Goal: Task Accomplishment & Management: Use online tool/utility

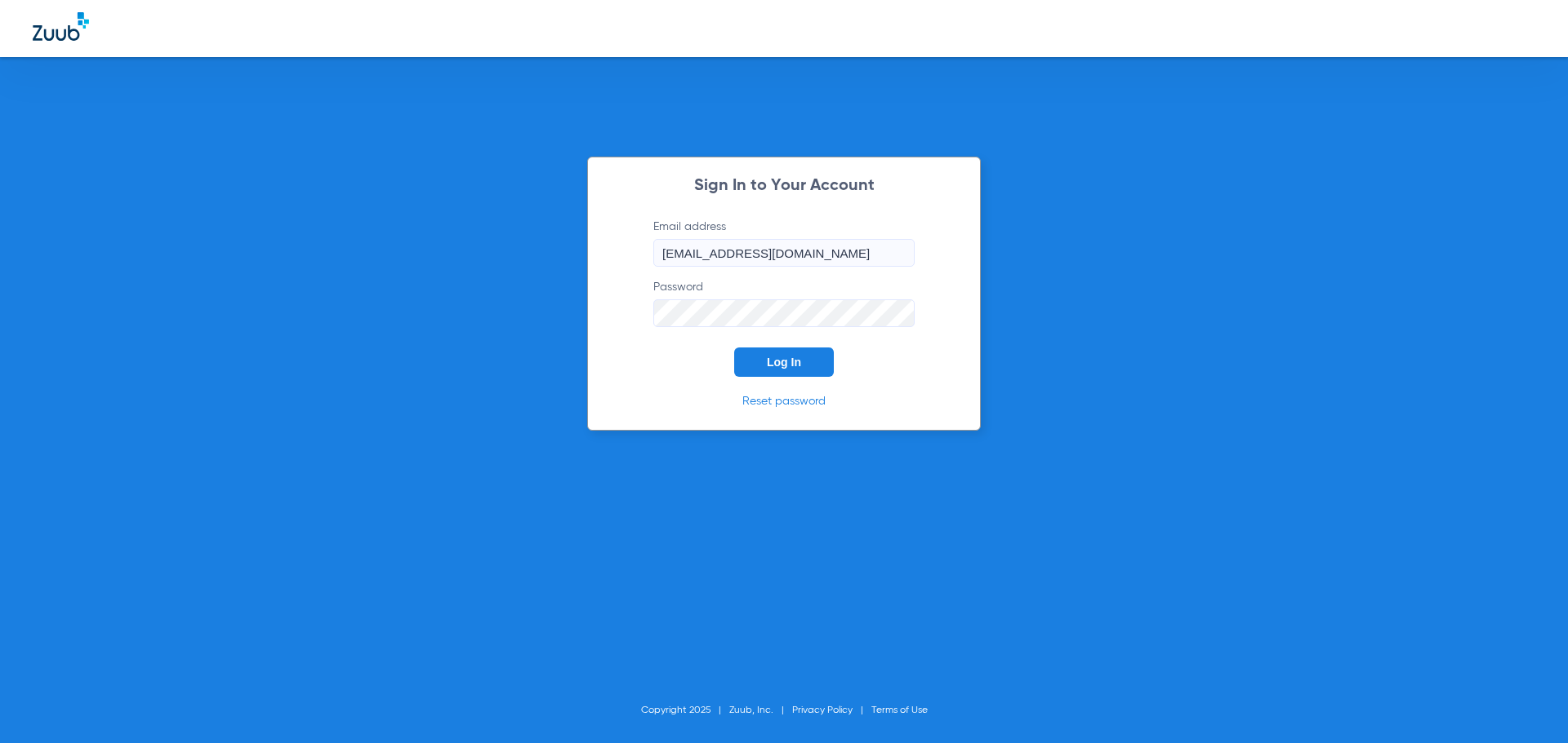
click at [763, 371] on button "Log In" at bounding box center [784, 362] width 100 height 29
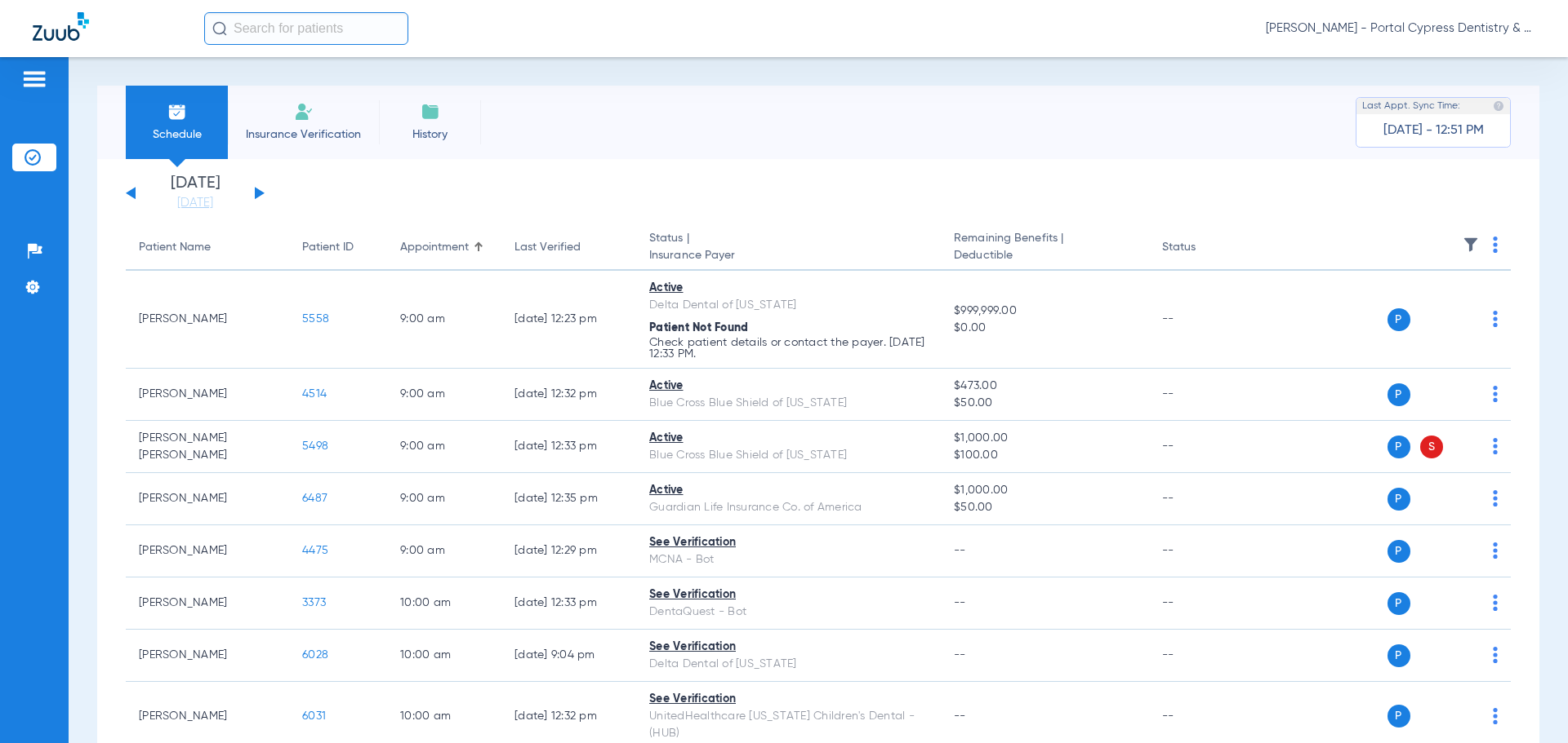
click at [255, 192] on button at bounding box center [259, 193] width 9 height 12
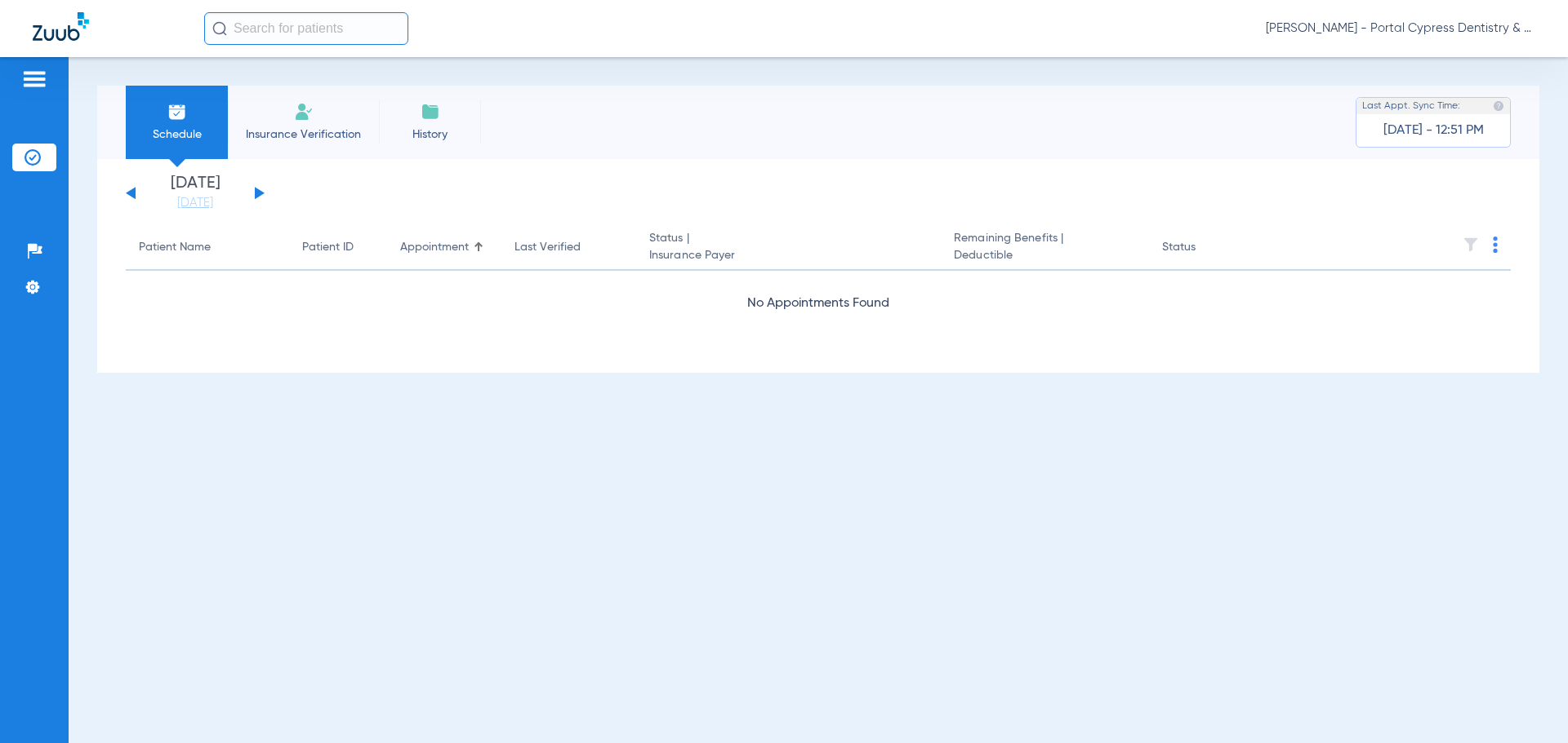
click at [255, 192] on button at bounding box center [259, 193] width 9 height 12
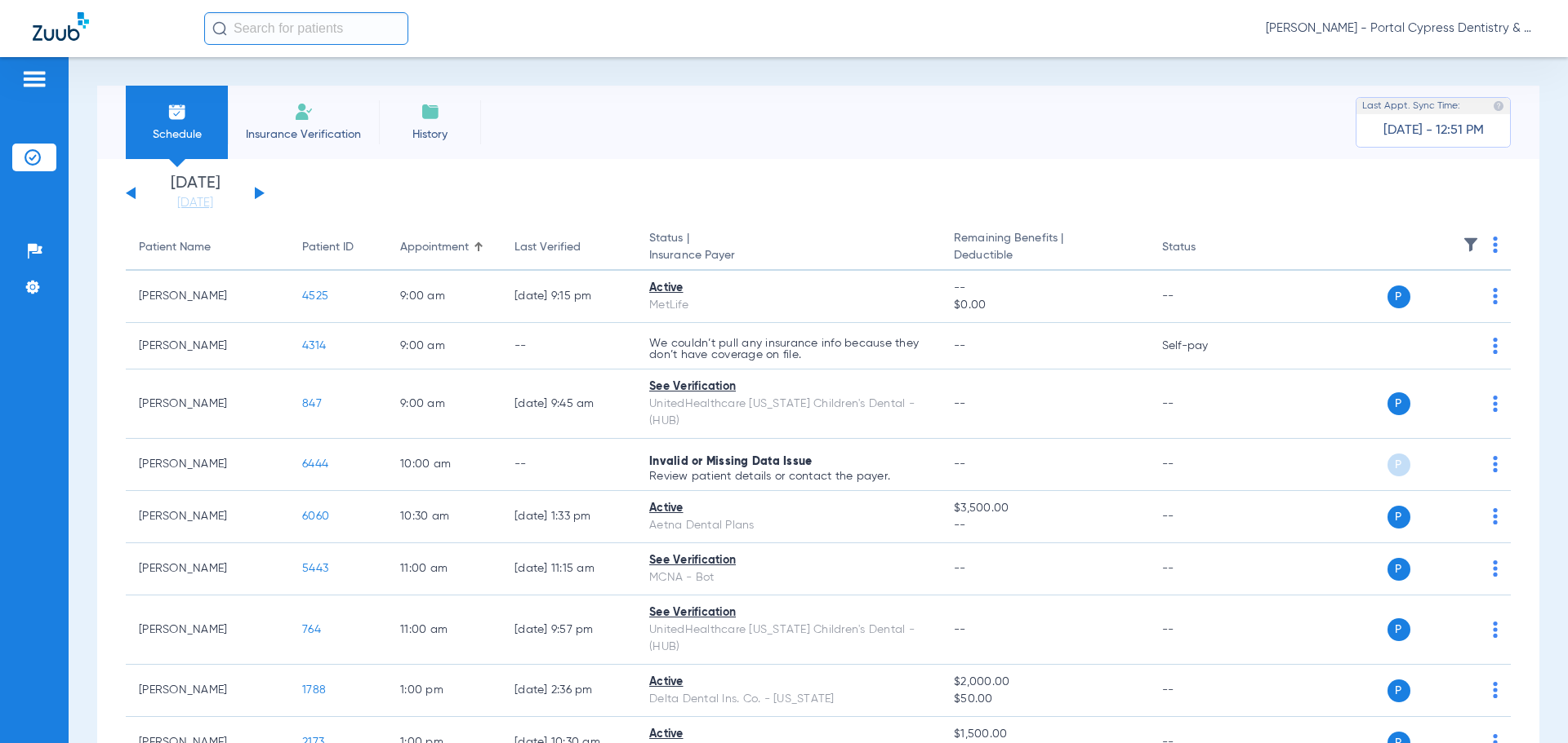
click at [1493, 246] on img at bounding box center [1495, 244] width 5 height 16
click at [1411, 309] on span "Verify All" at bounding box center [1422, 308] width 98 height 11
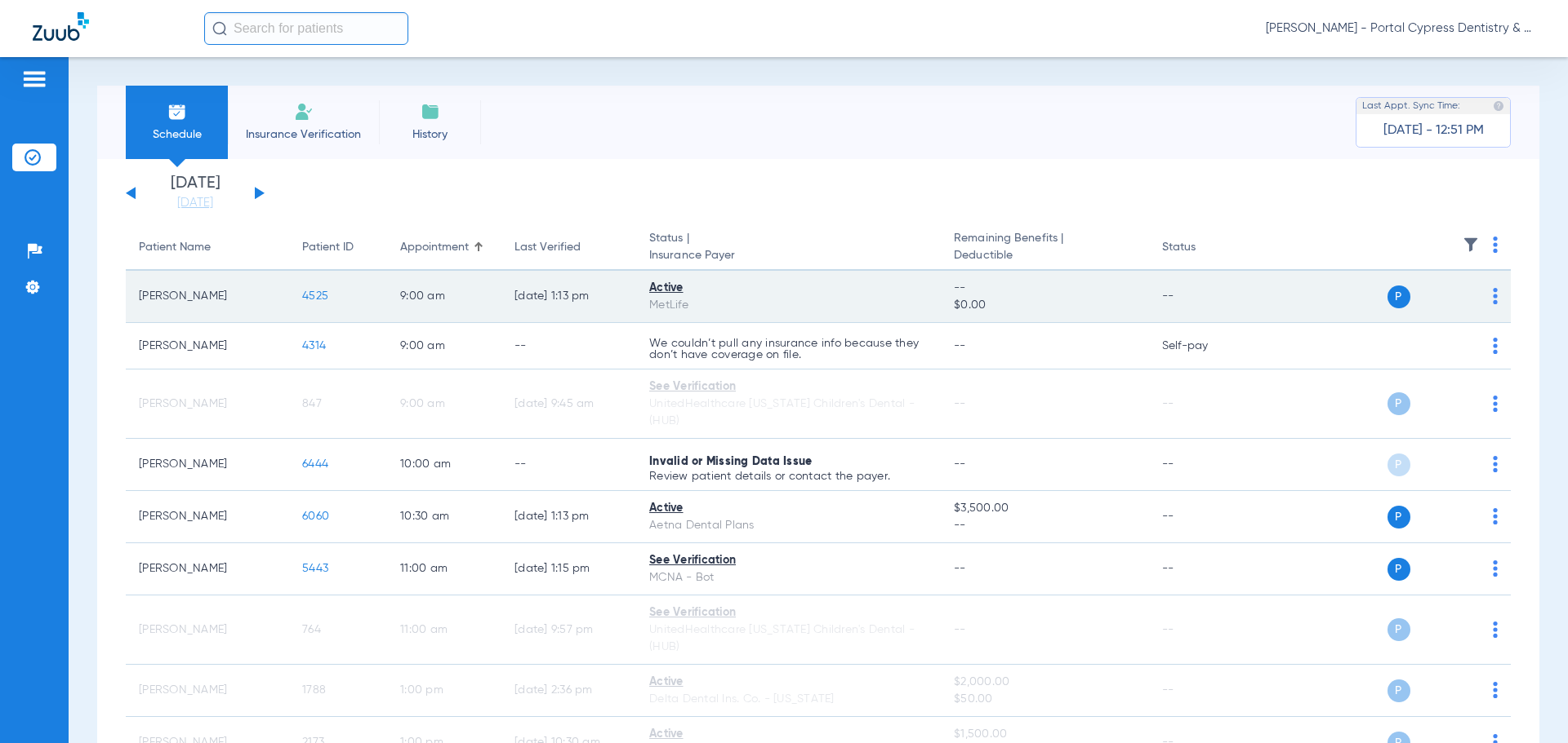
click at [315, 297] on span "4525" at bounding box center [315, 295] width 26 height 11
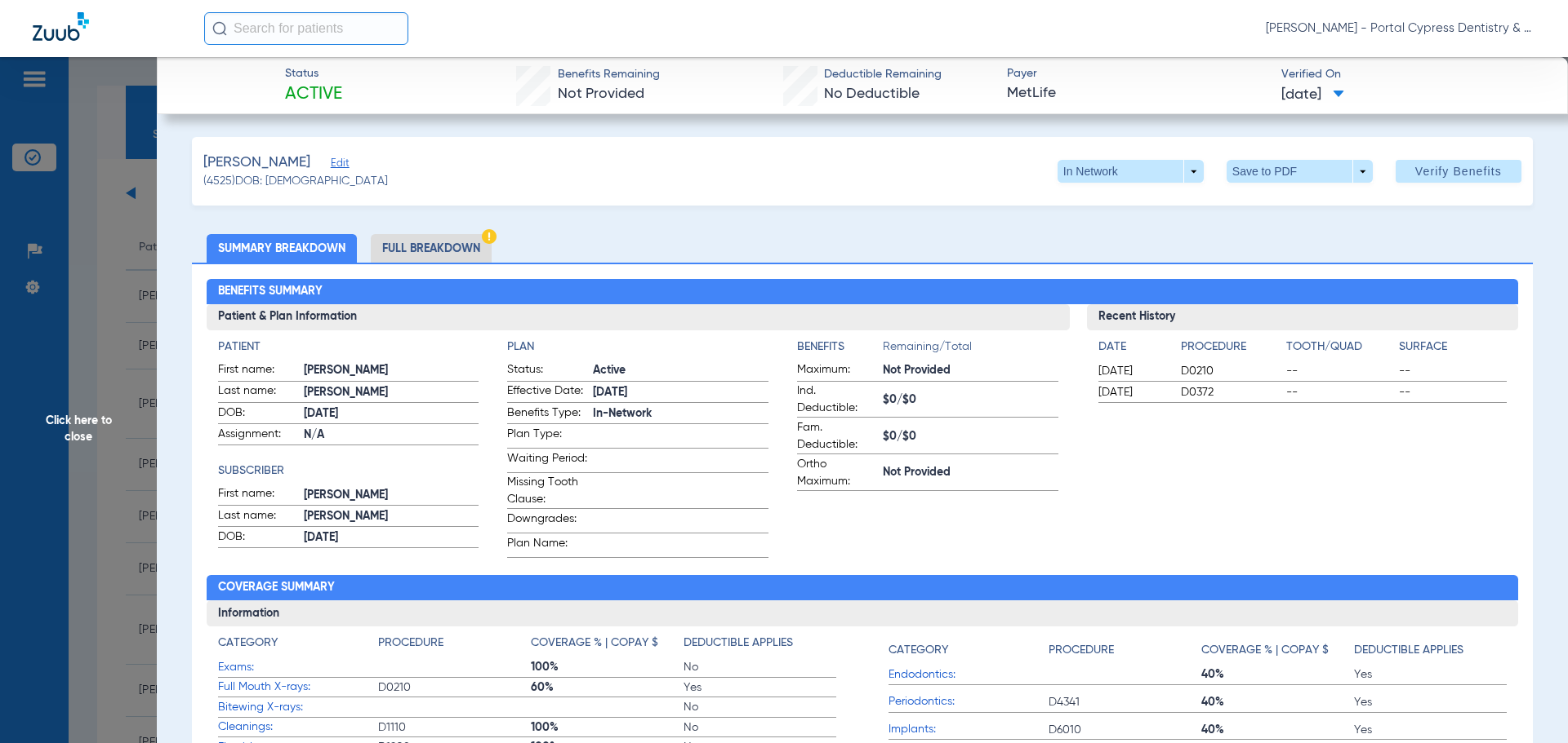
click at [66, 424] on span "Click here to close" at bounding box center [78, 429] width 156 height 743
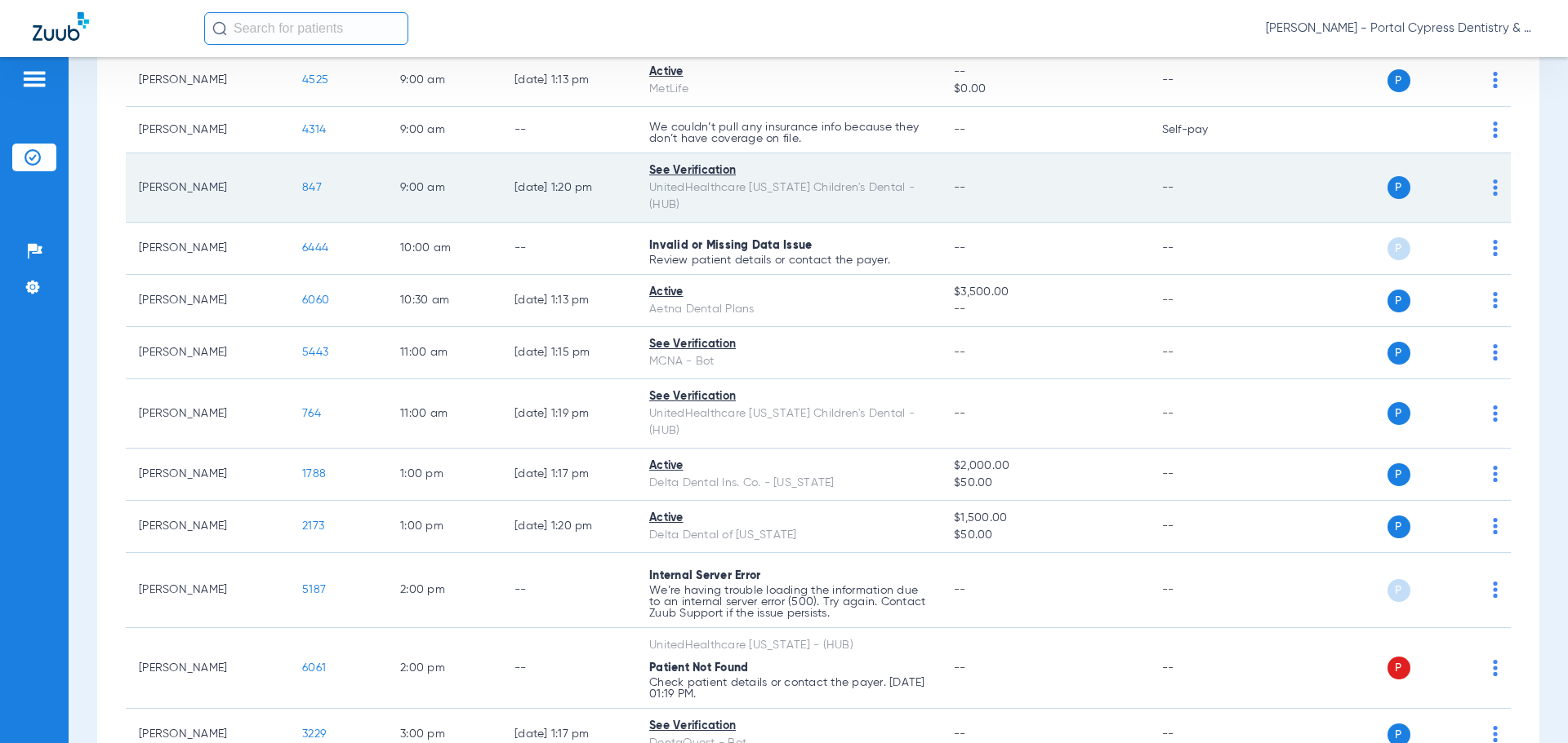
scroll to position [245, 0]
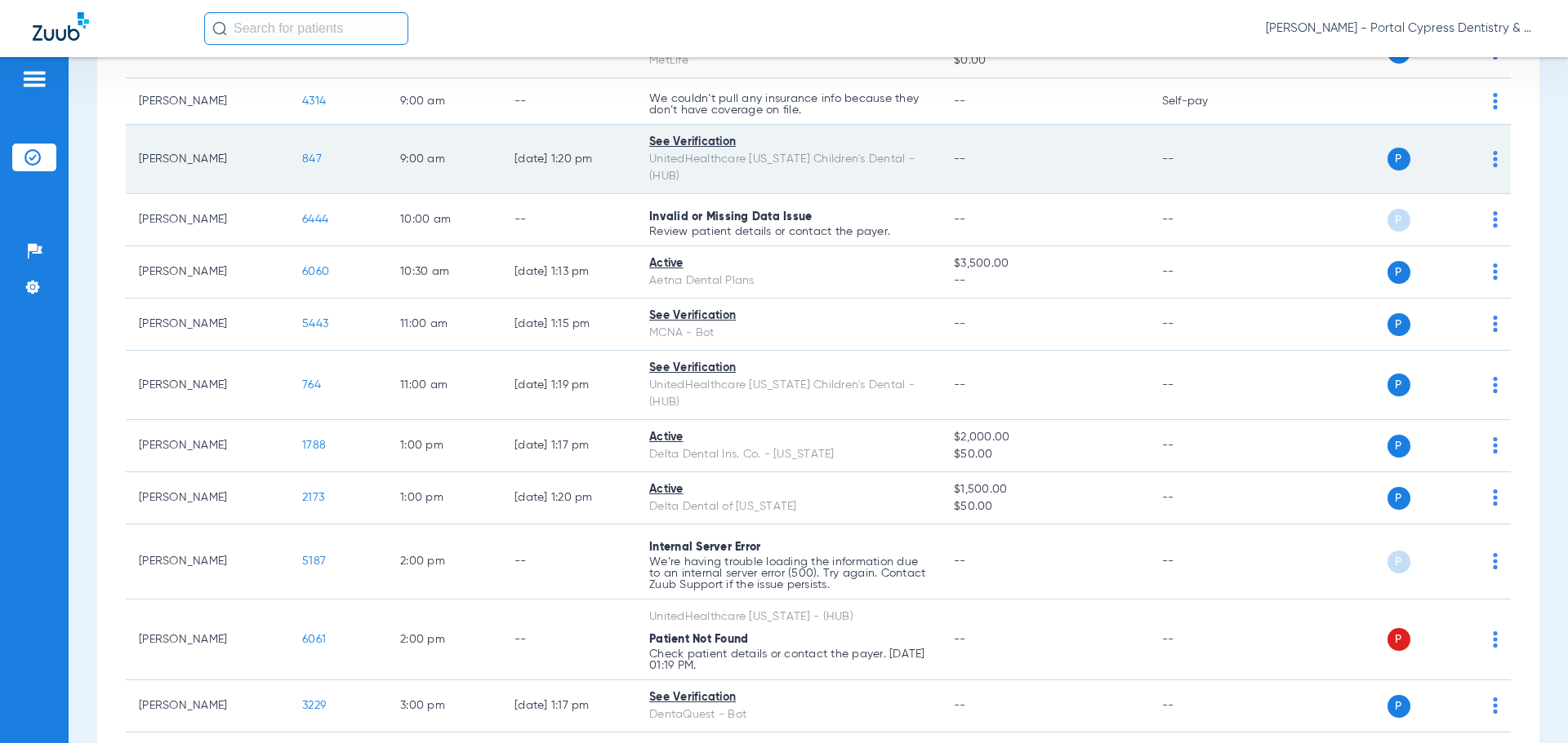
click at [313, 154] on span "847" at bounding box center [312, 159] width 20 height 11
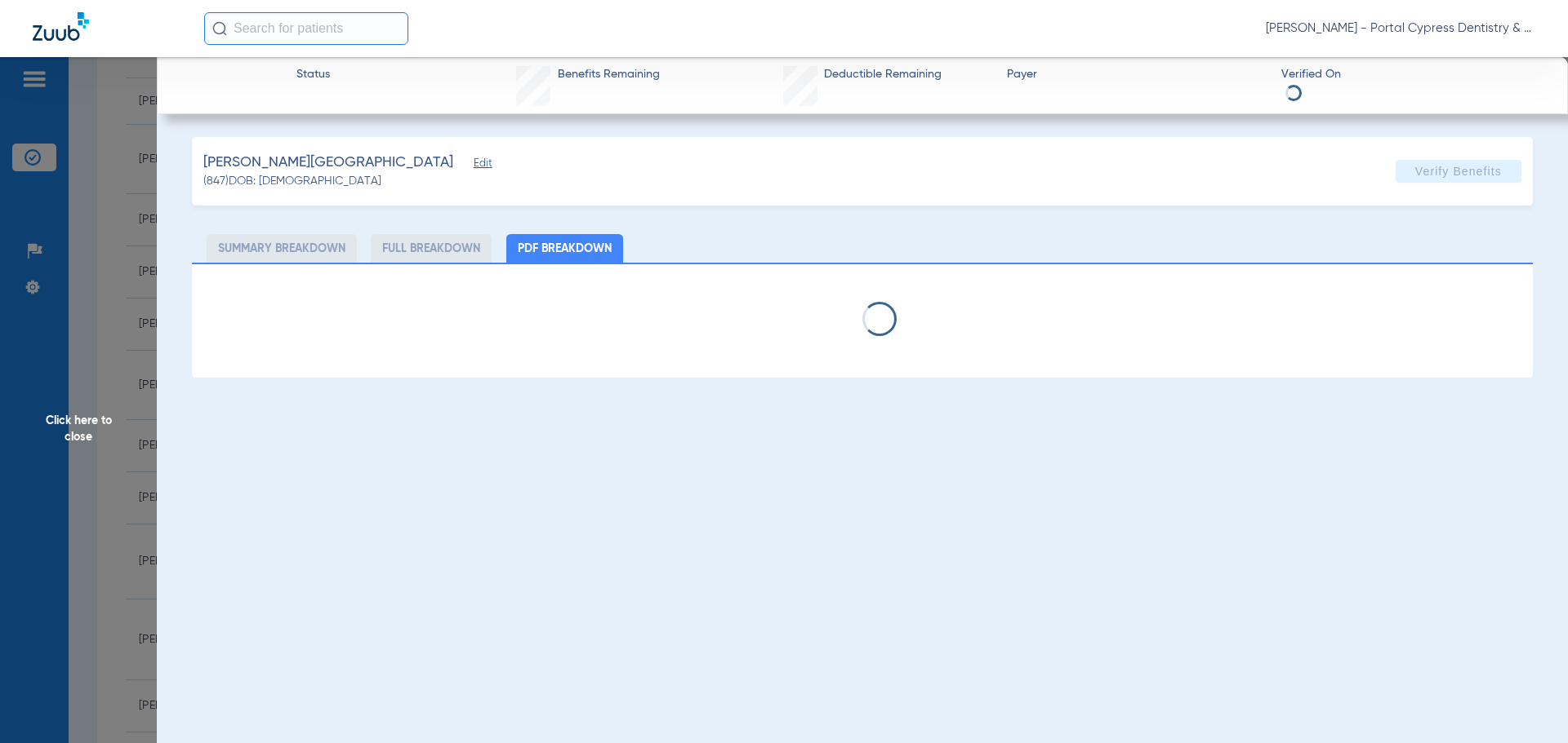
select select "page-width"
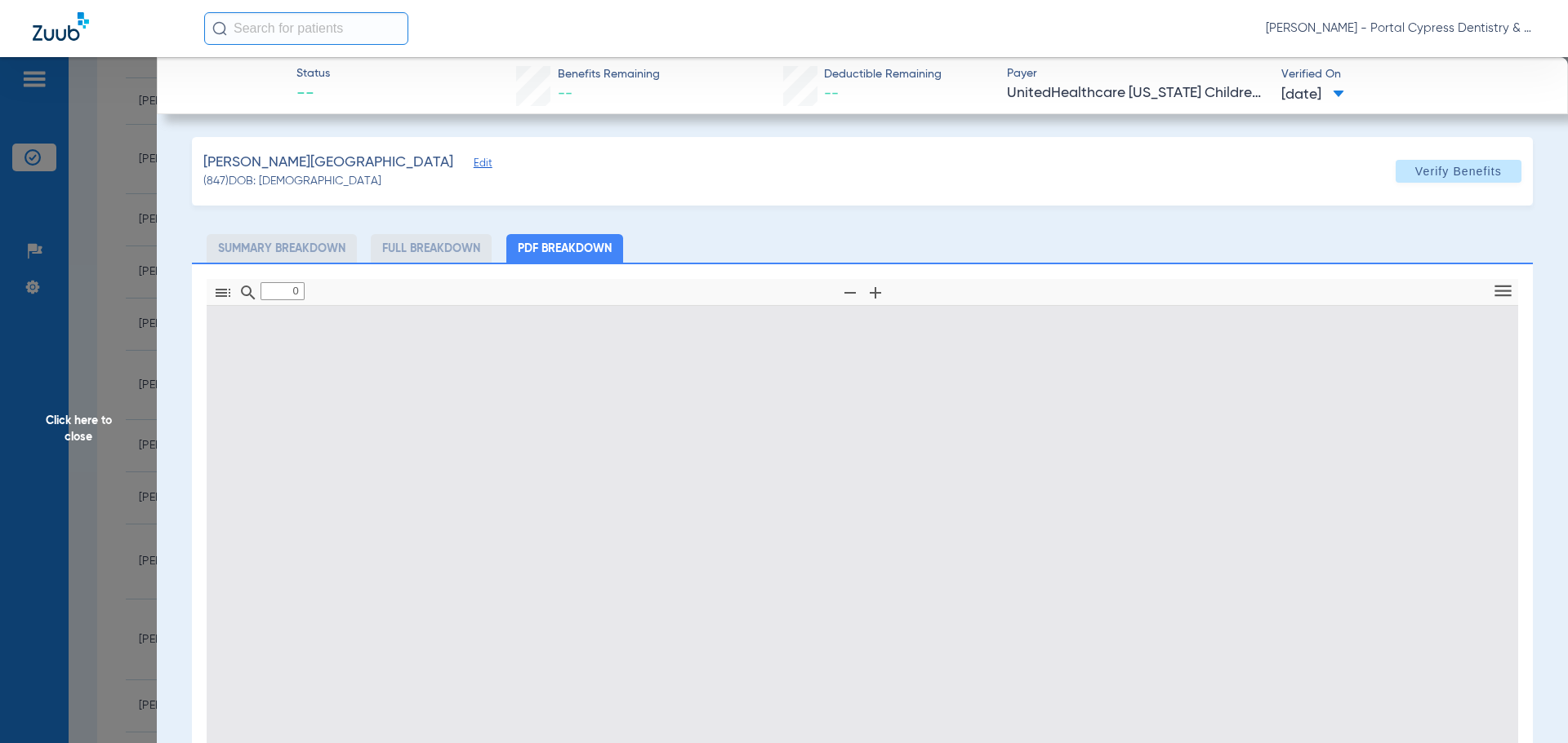
type input "1"
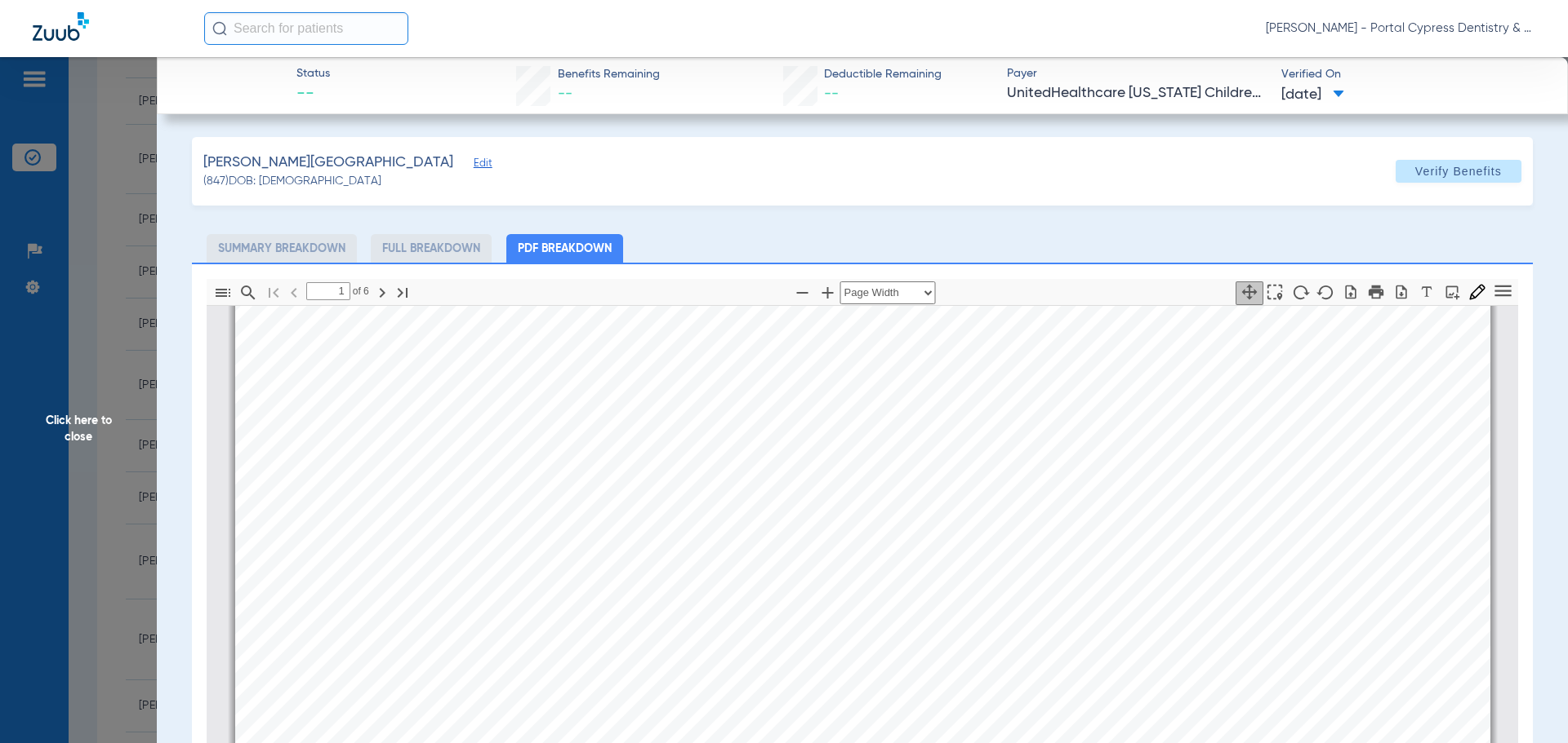
scroll to position [498, 0]
click at [85, 422] on span "Click here to close" at bounding box center [78, 429] width 156 height 743
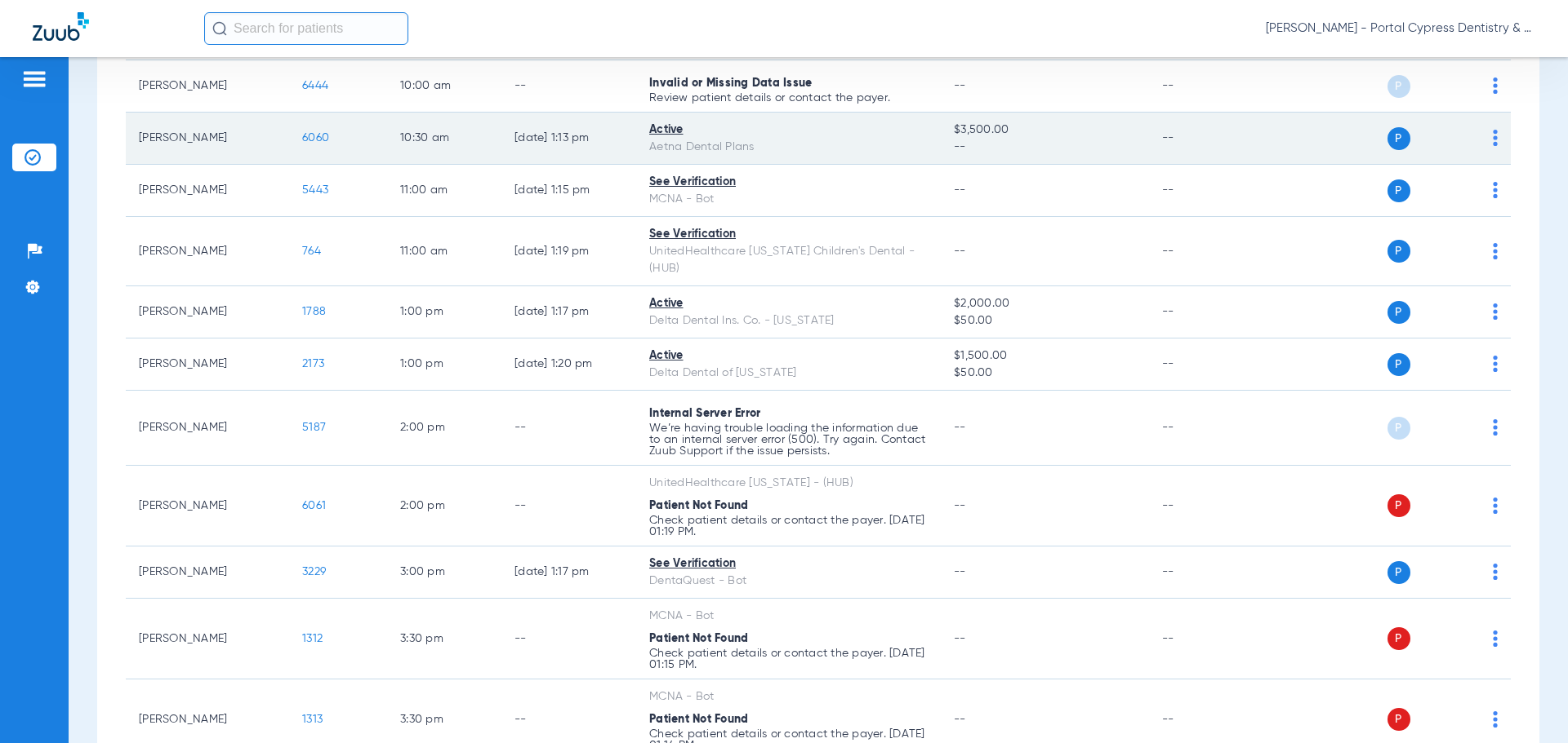
scroll to position [408, 0]
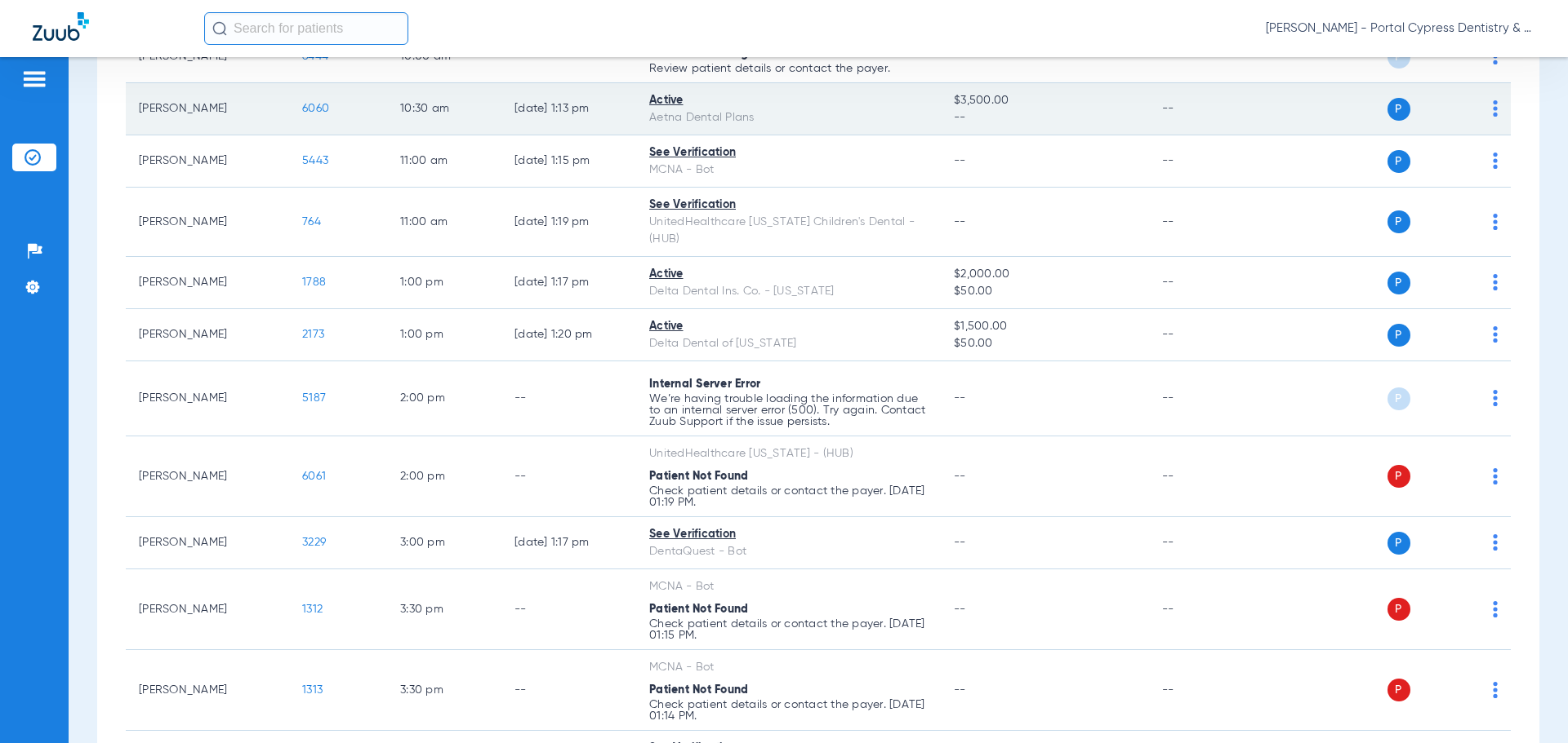
click at [314, 102] on span "6060" at bounding box center [316, 108] width 27 height 11
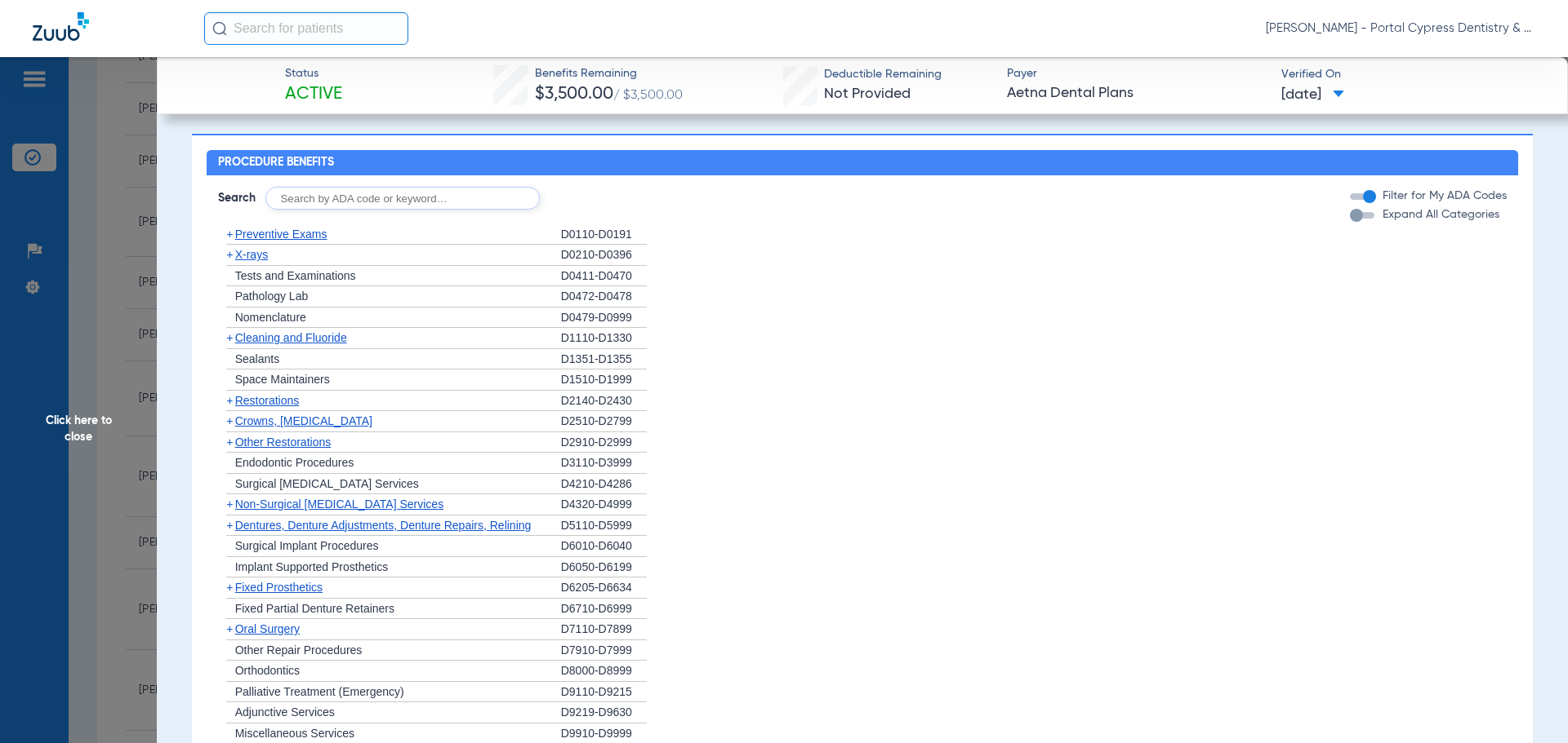
scroll to position [734, 0]
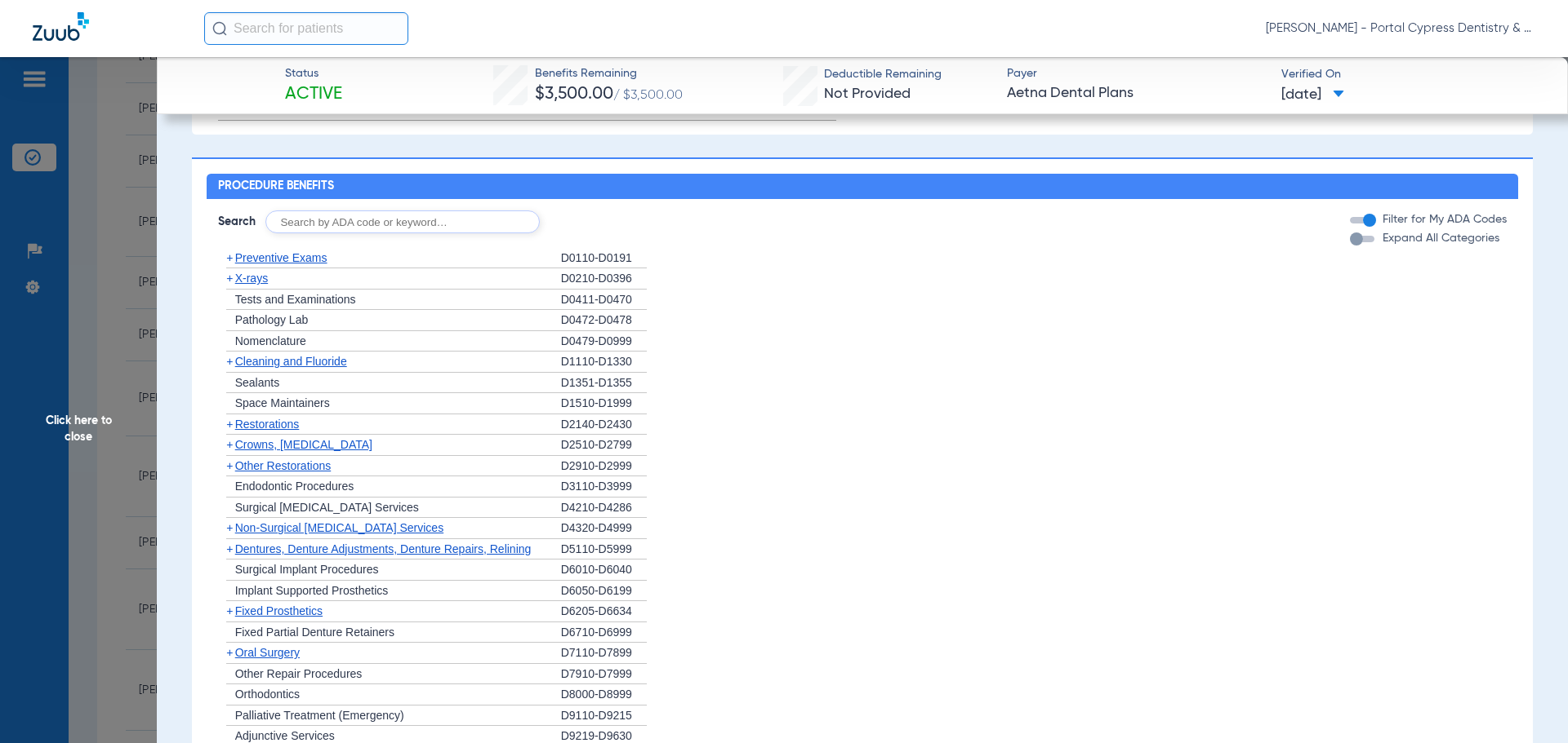
click at [254, 284] on span "X-rays" at bounding box center [251, 278] width 32 height 13
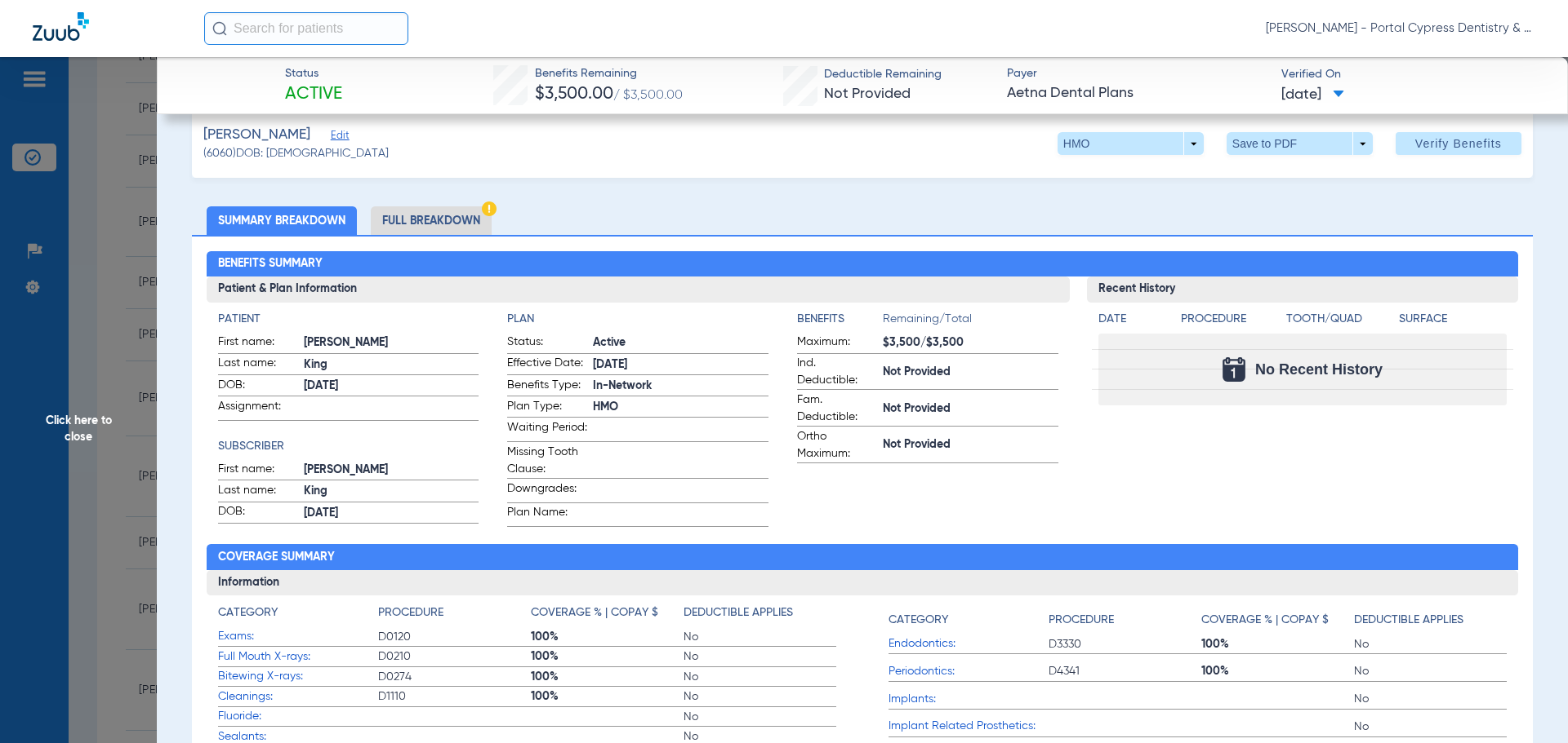
scroll to position [0, 0]
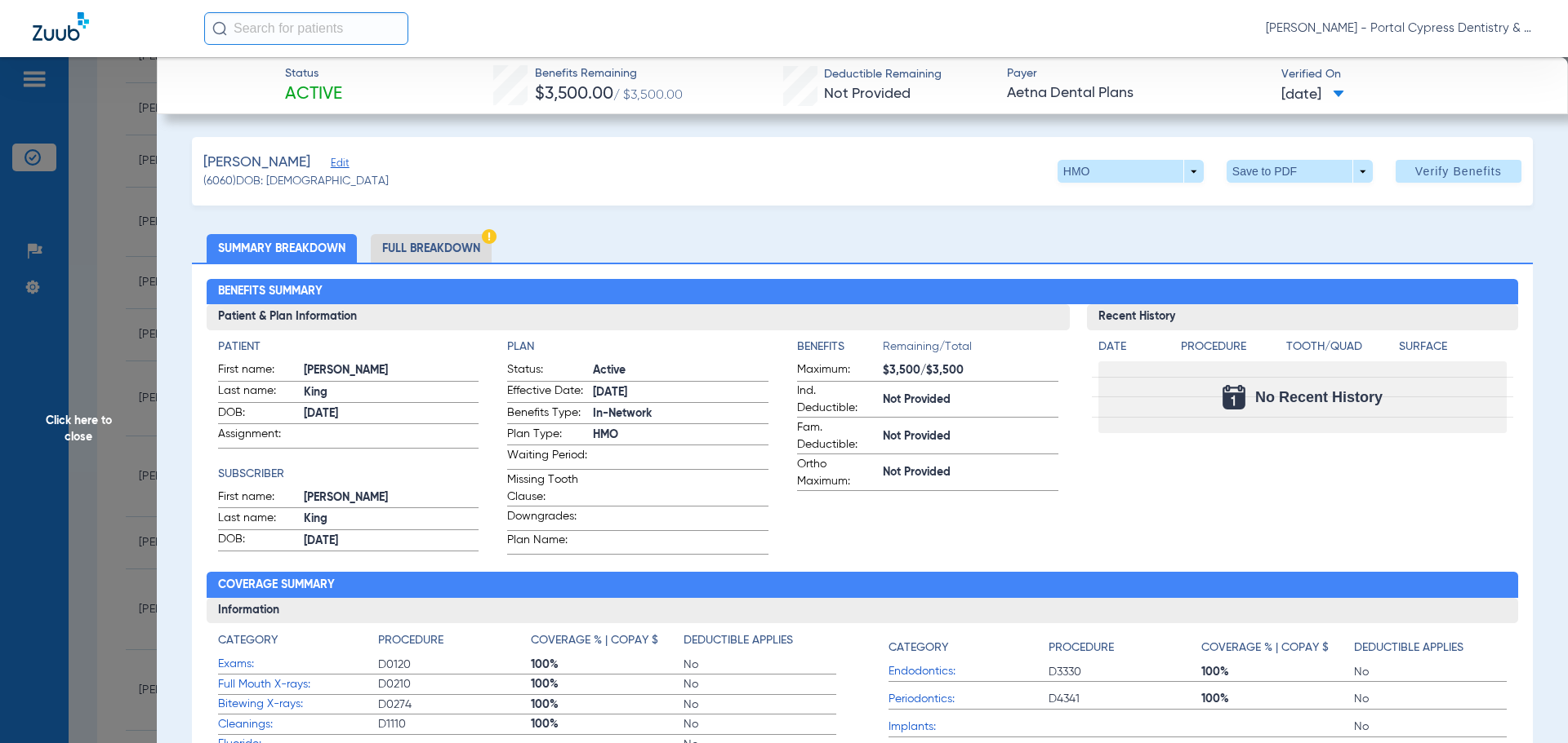
click at [101, 411] on span "Click here to close" at bounding box center [78, 429] width 156 height 743
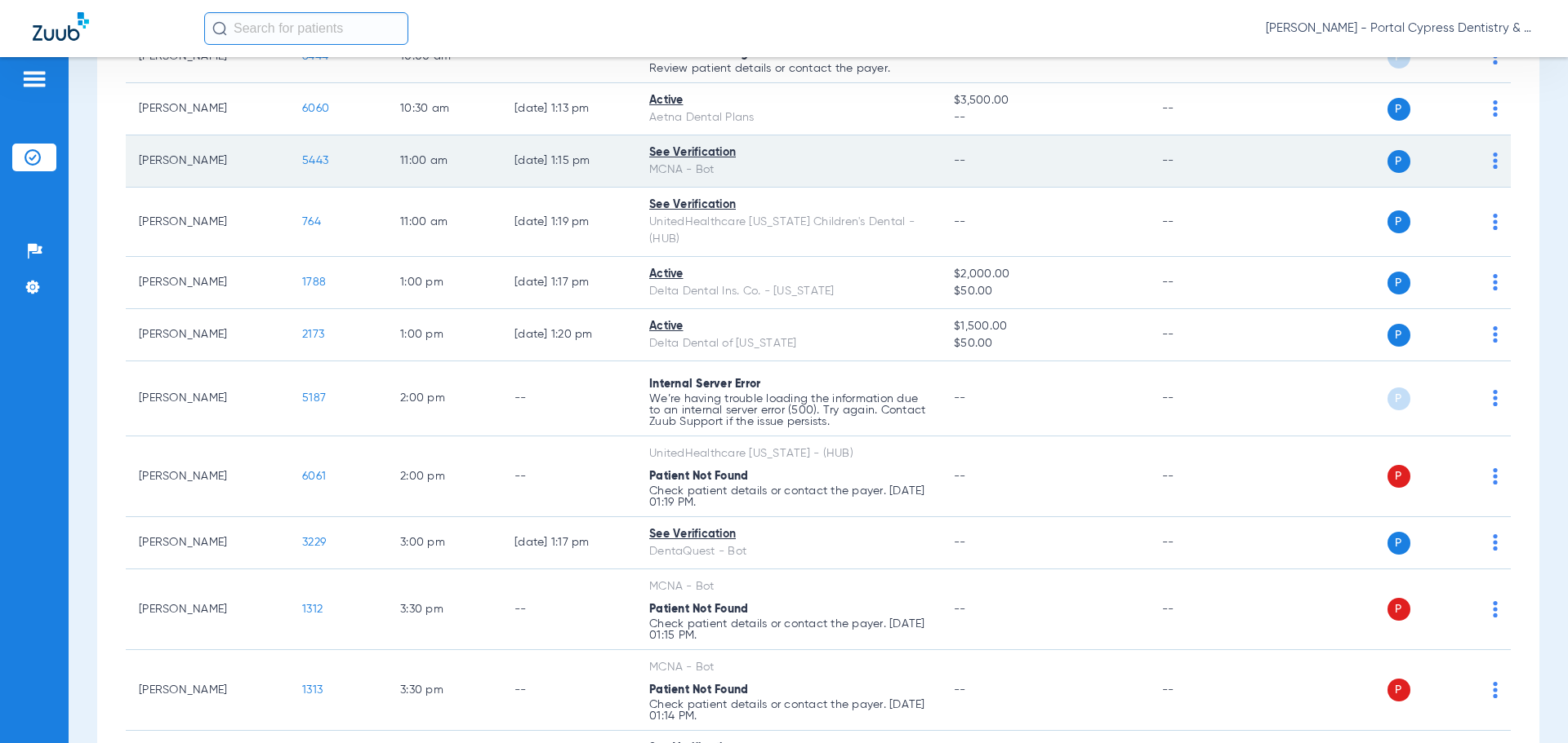
click at [314, 155] on span "5443" at bounding box center [315, 161] width 26 height 11
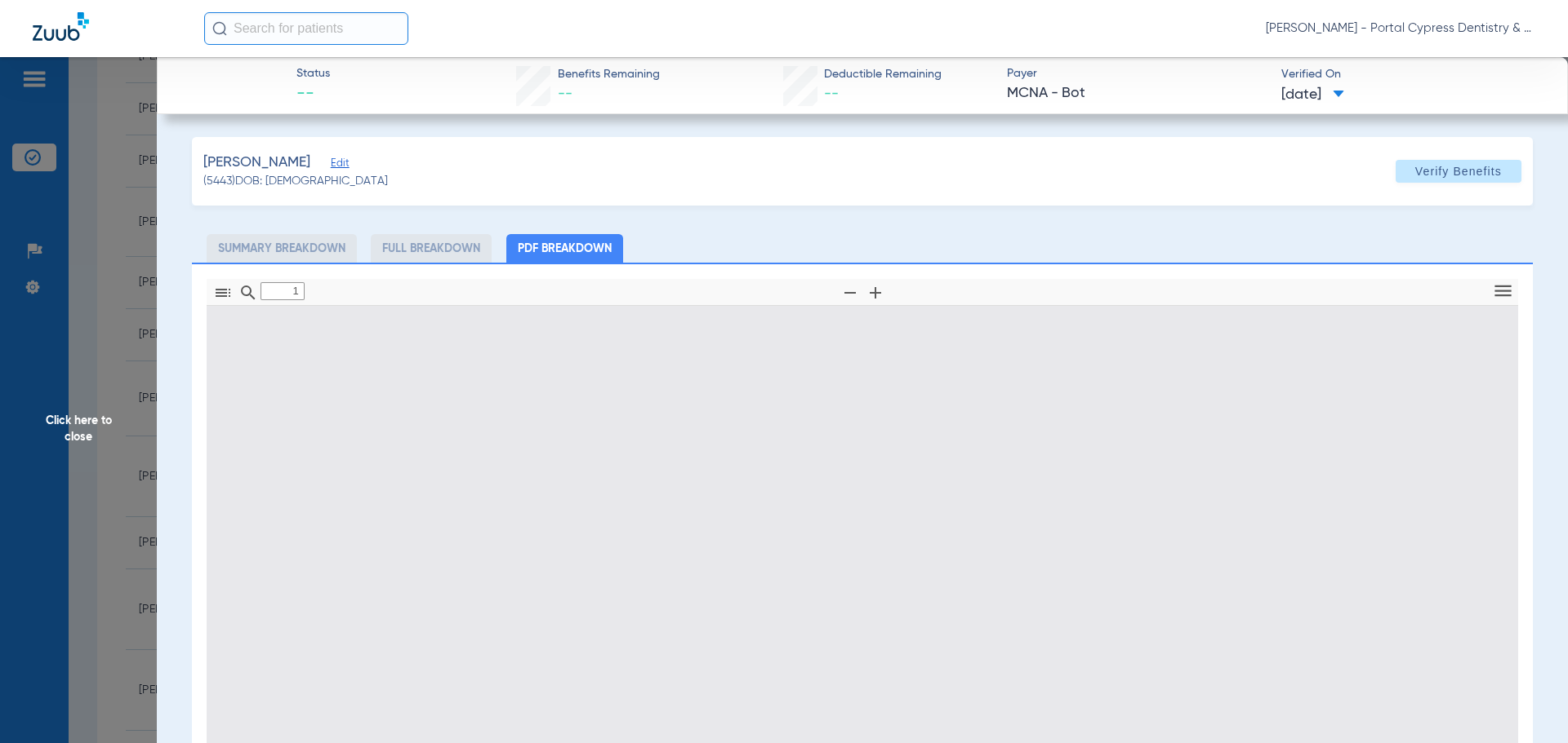
type input "0"
select select "page-width"
type input "1"
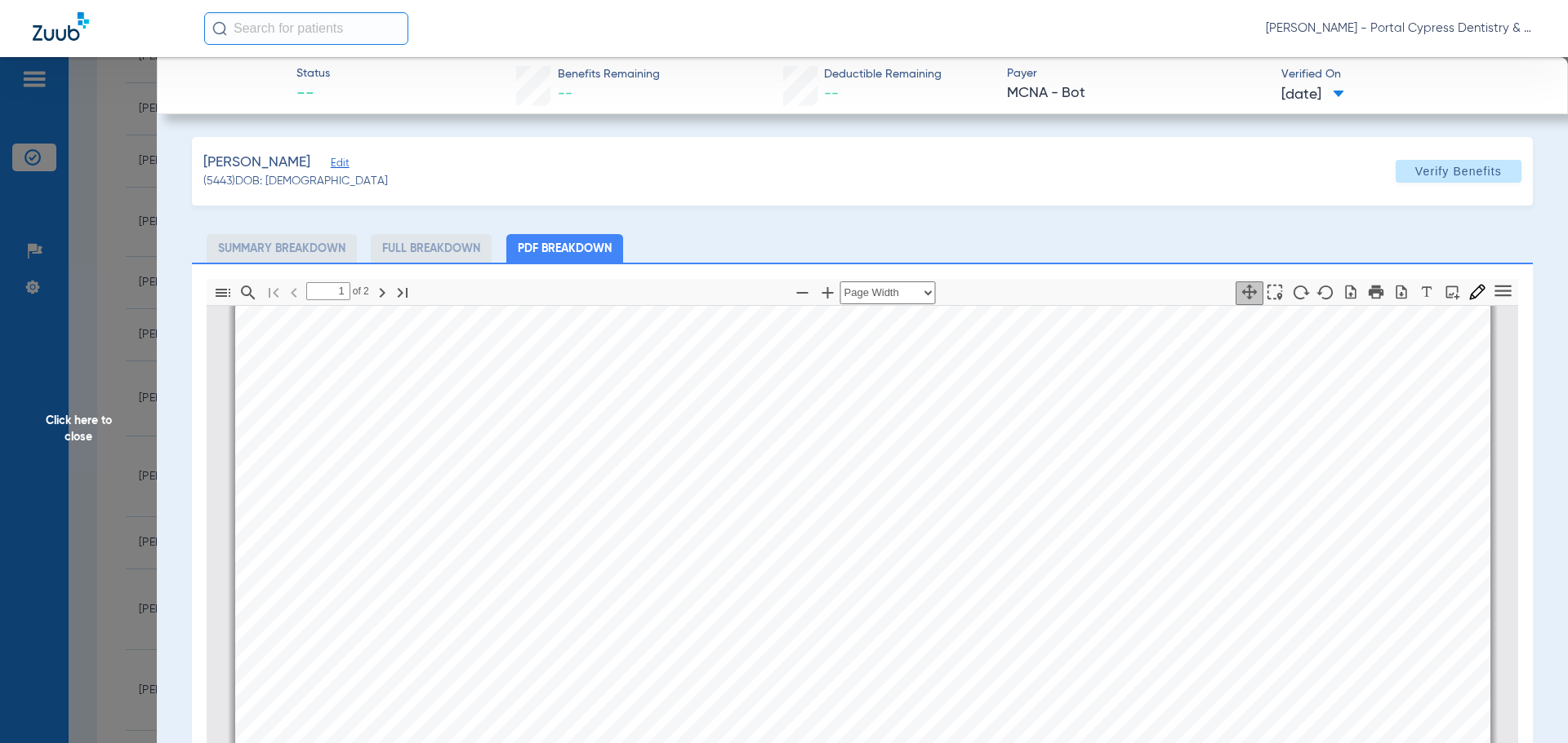
scroll to position [1313, 0]
click at [78, 432] on span "Click here to close" at bounding box center [78, 429] width 156 height 743
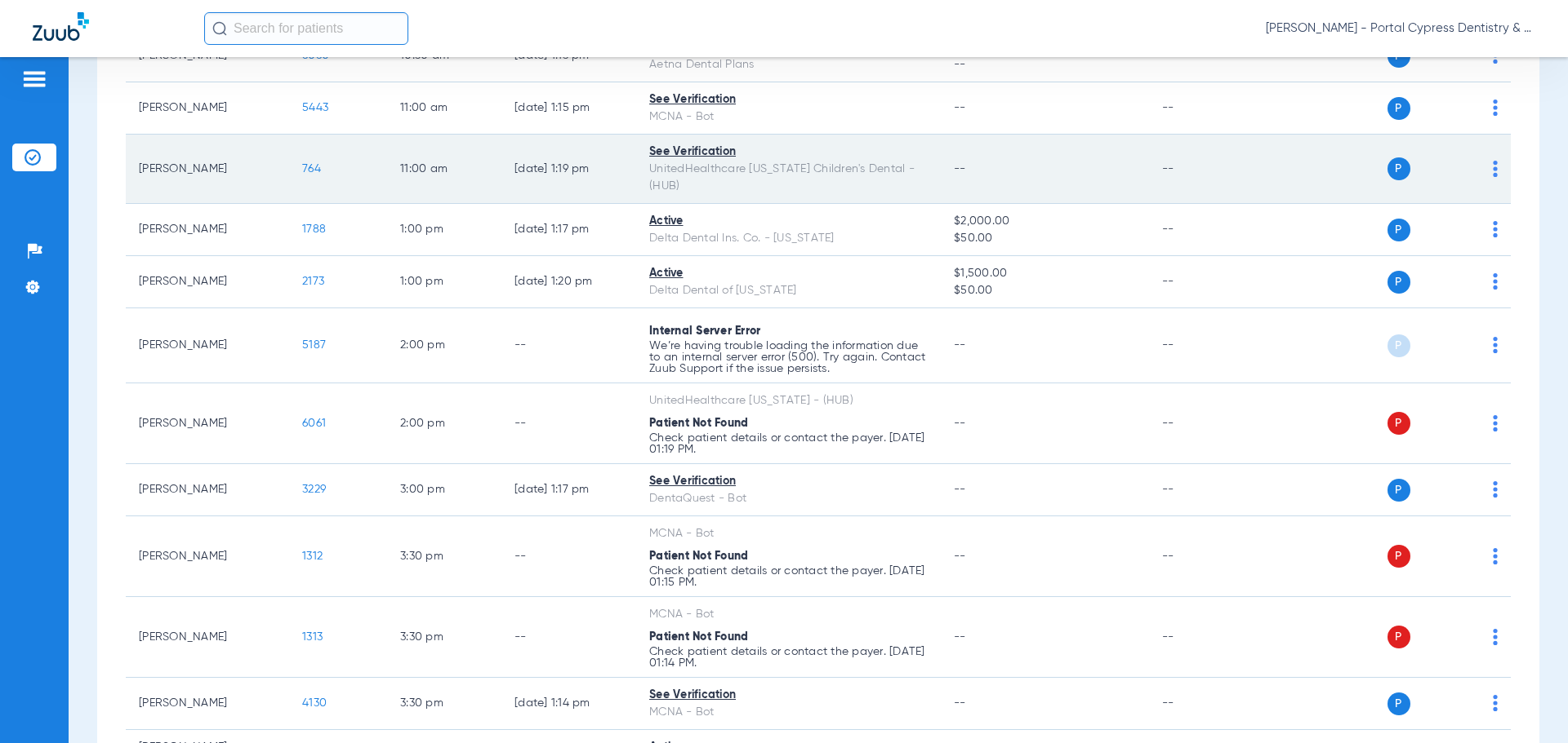
scroll to position [489, 0]
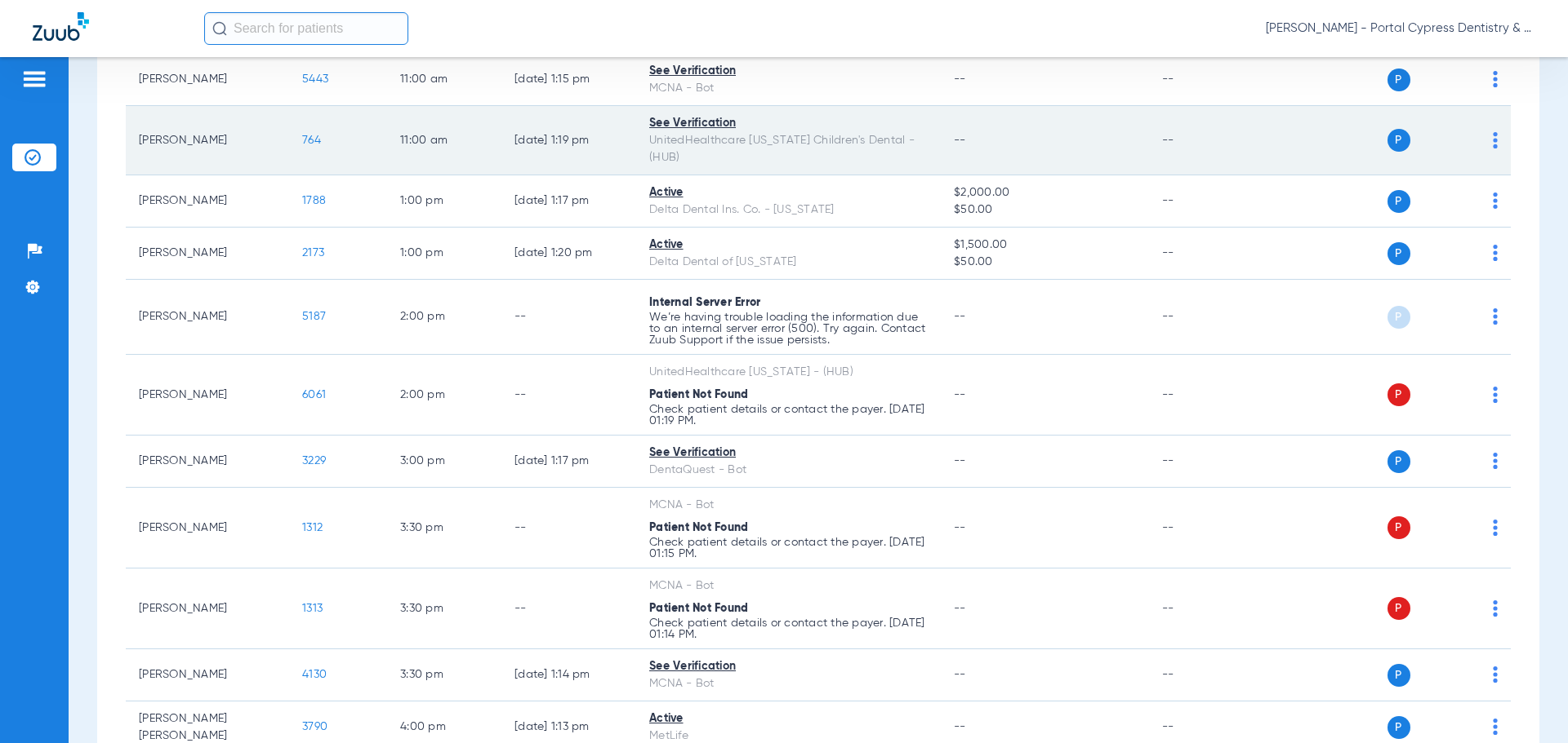
click at [314, 135] on span "764" at bounding box center [312, 140] width 19 height 11
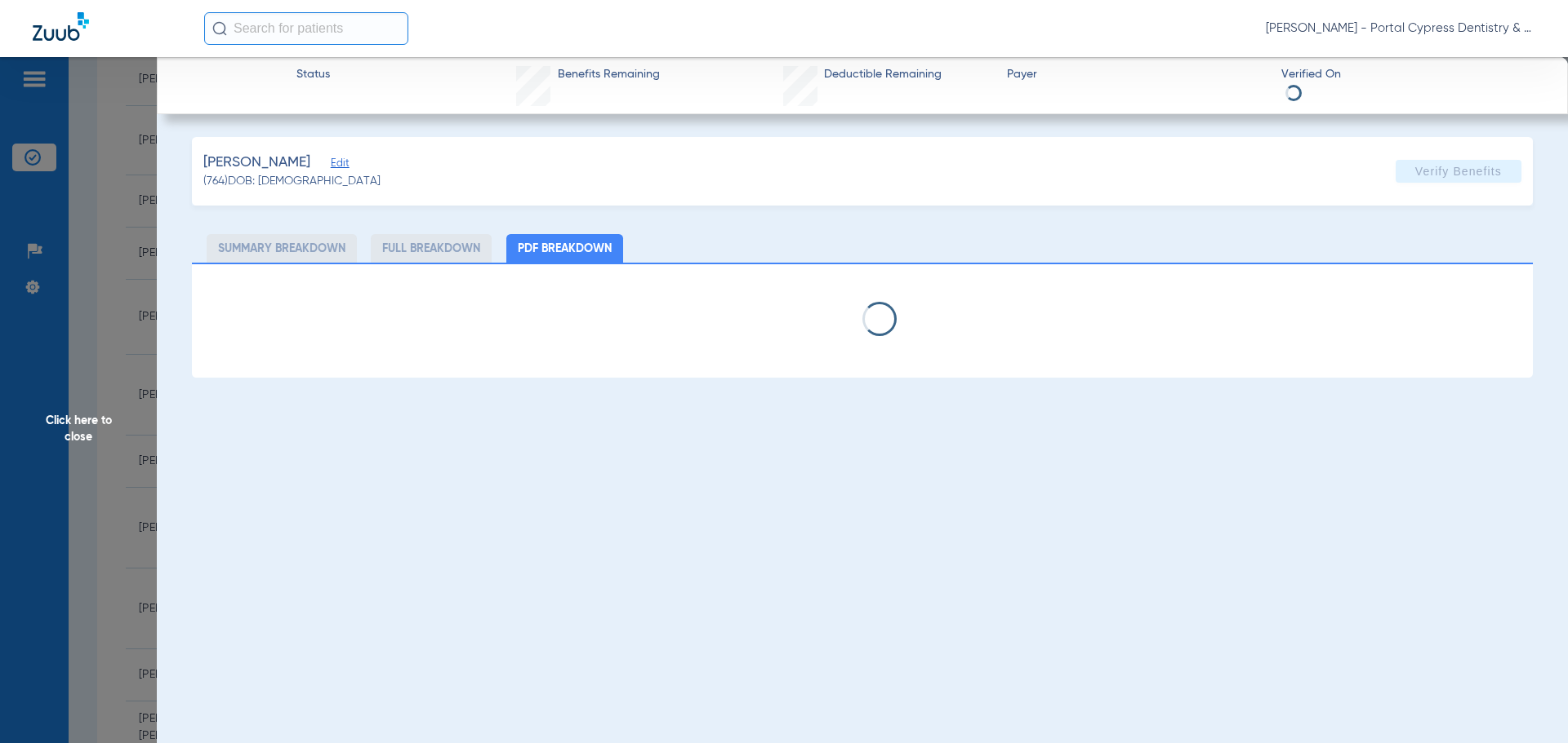
select select "page-width"
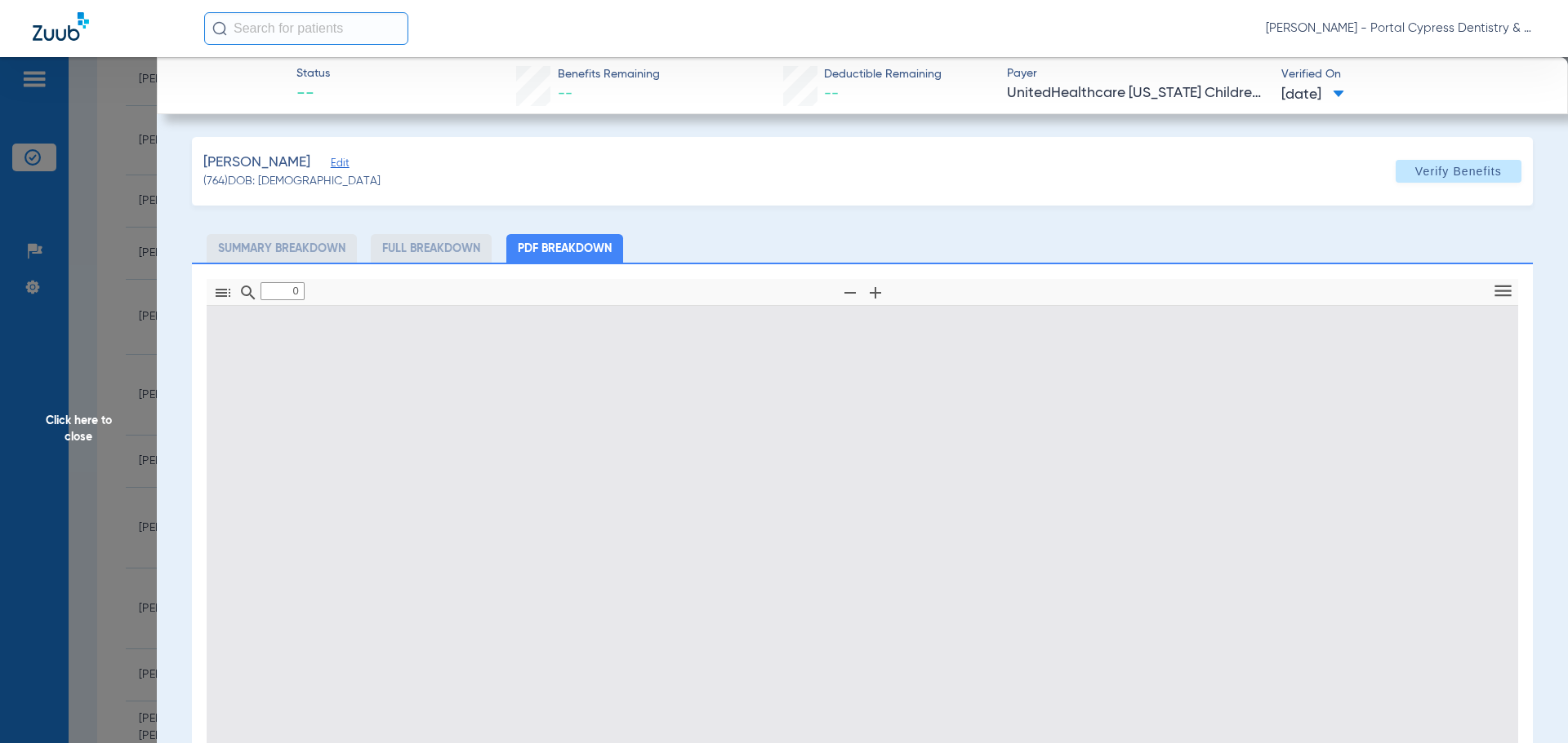
type input "1"
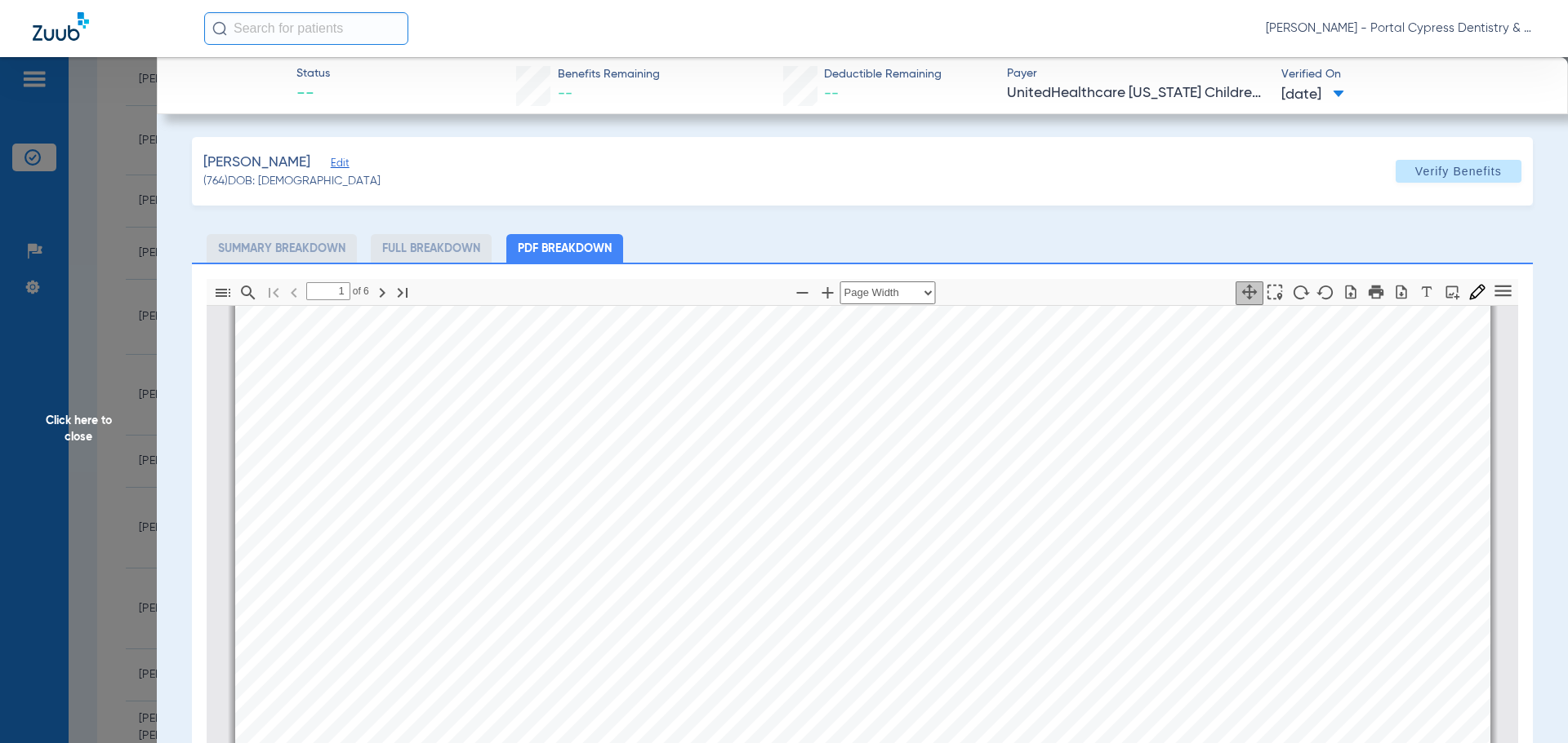
scroll to position [579, 0]
click at [78, 422] on span "Click here to close" at bounding box center [78, 429] width 156 height 743
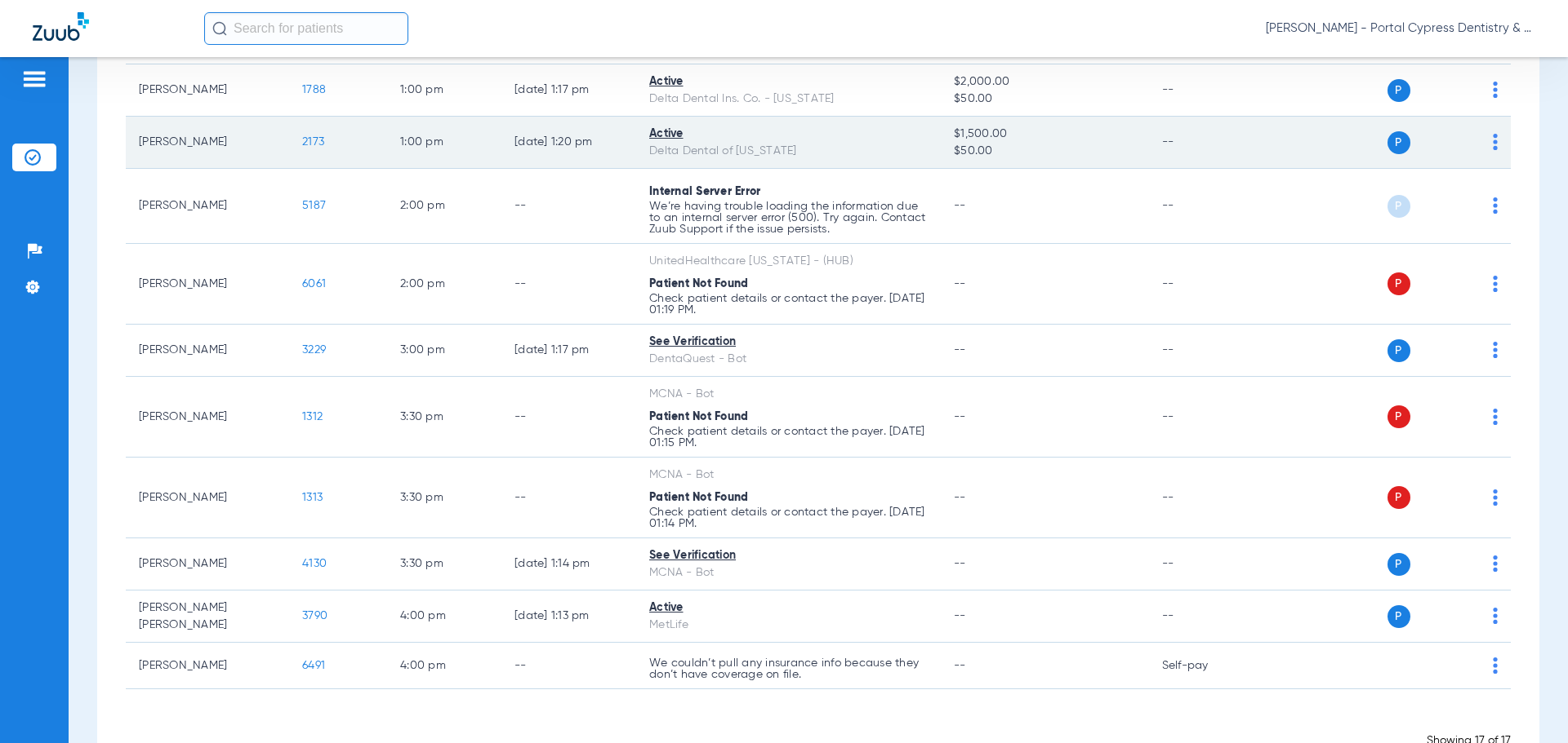
scroll to position [617, 0]
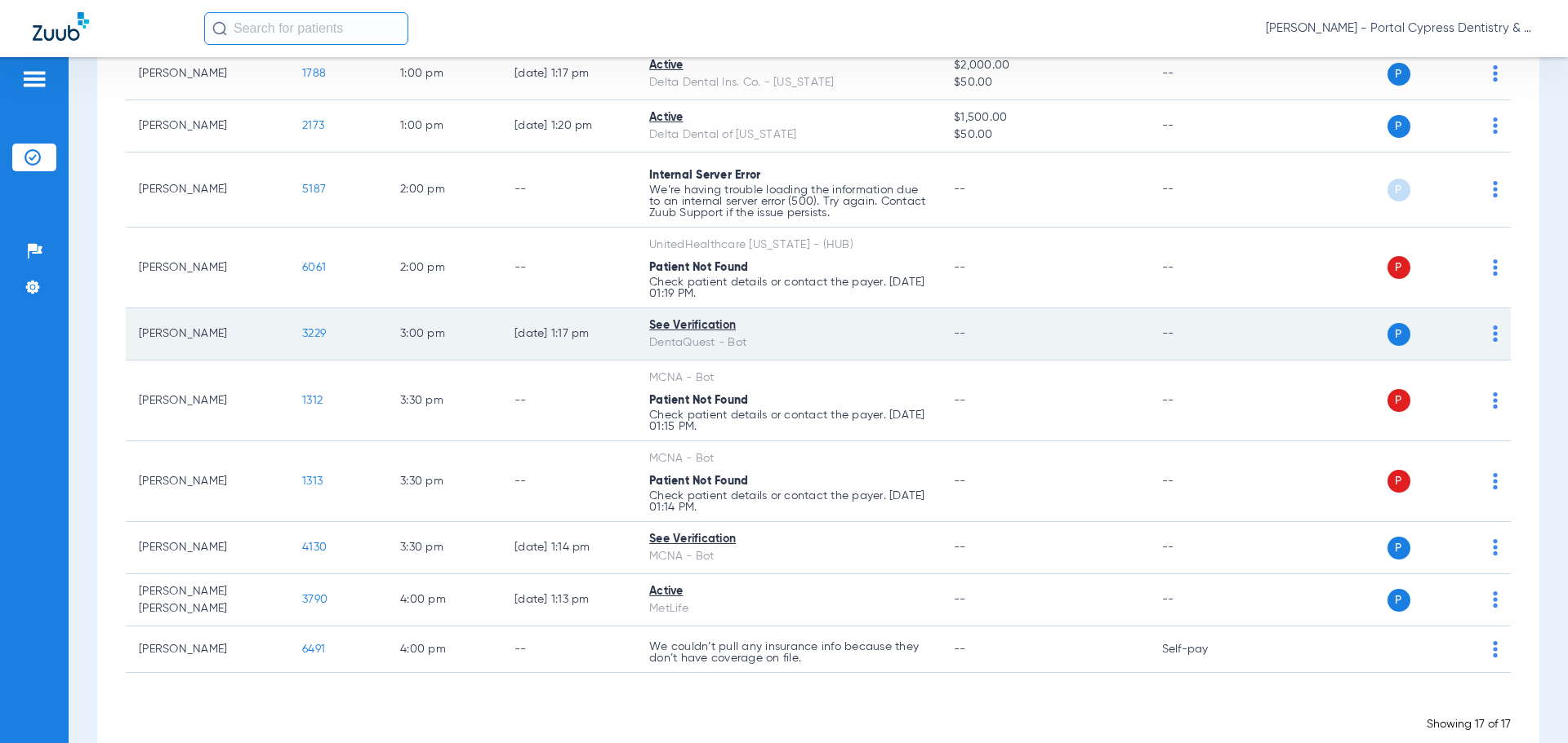
click at [304, 328] on span "3229" at bounding box center [314, 333] width 24 height 11
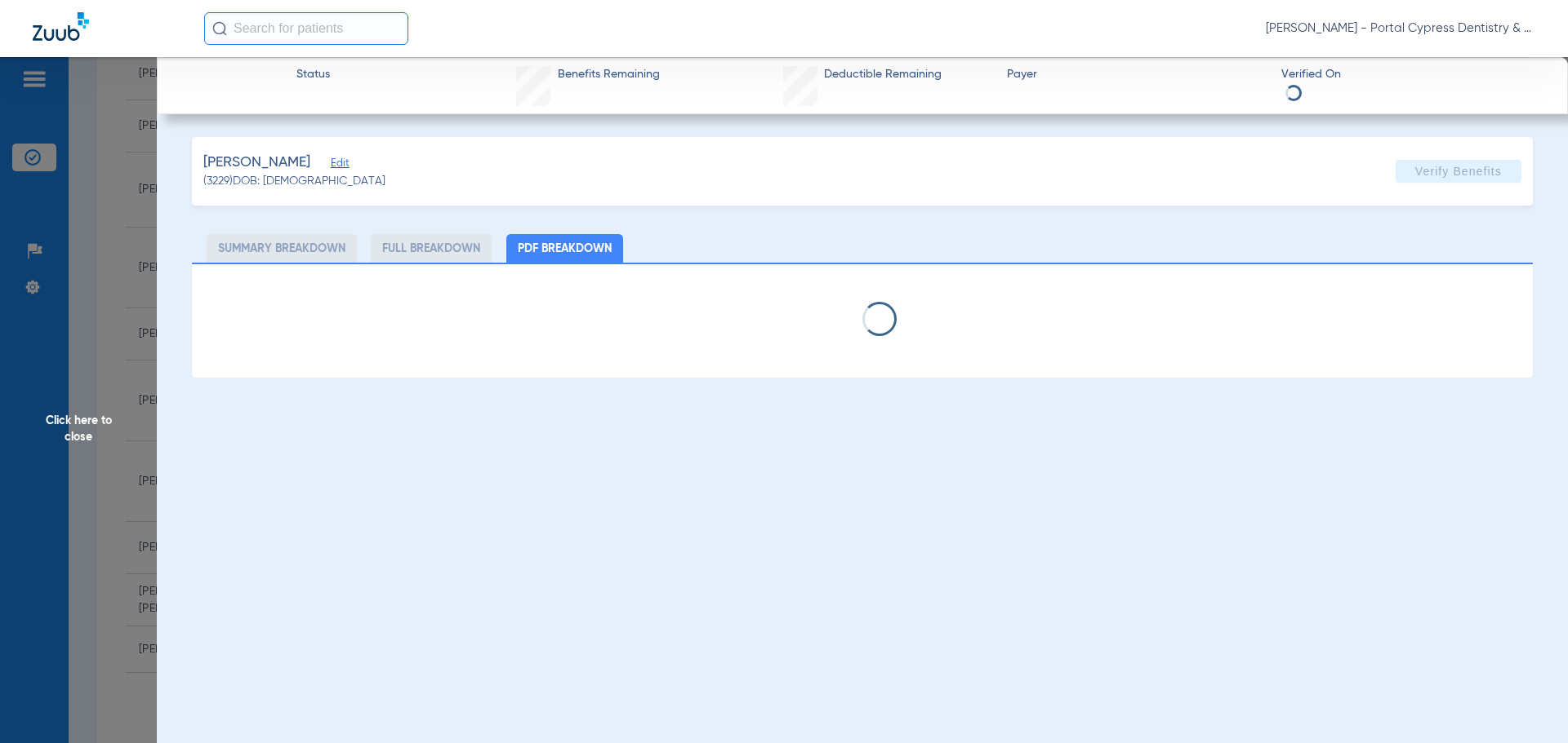
select select "page-width"
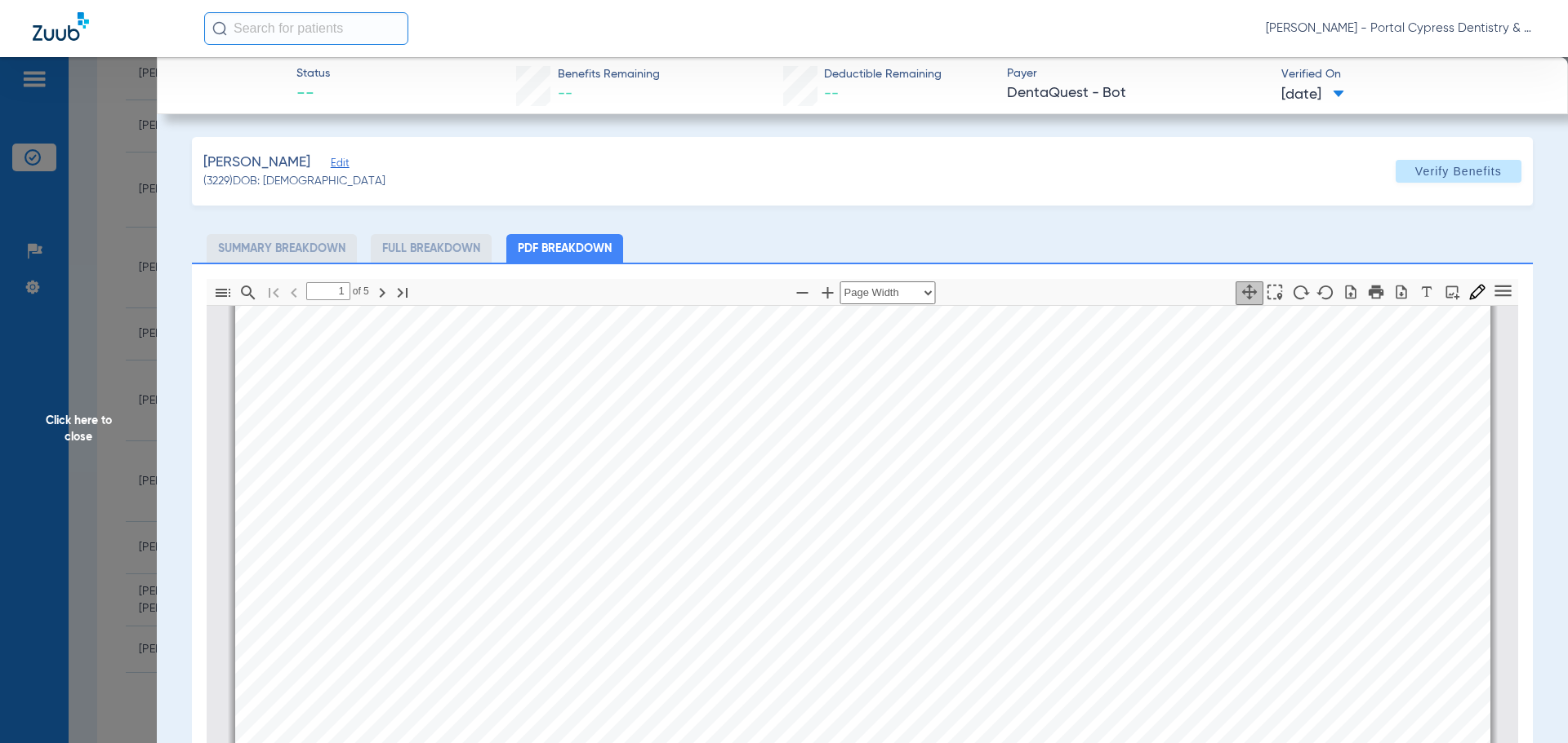
scroll to position [253, 0]
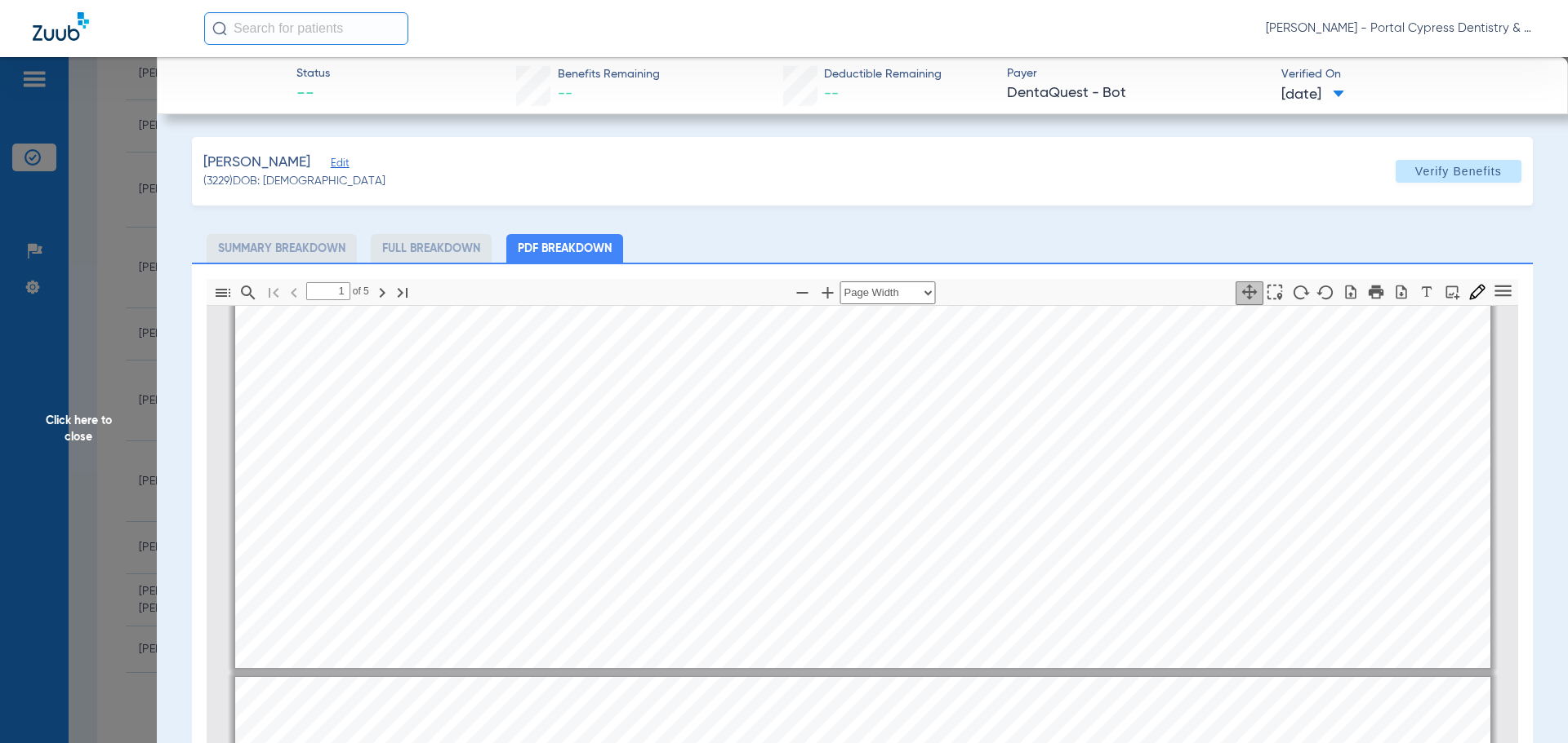
type input "2"
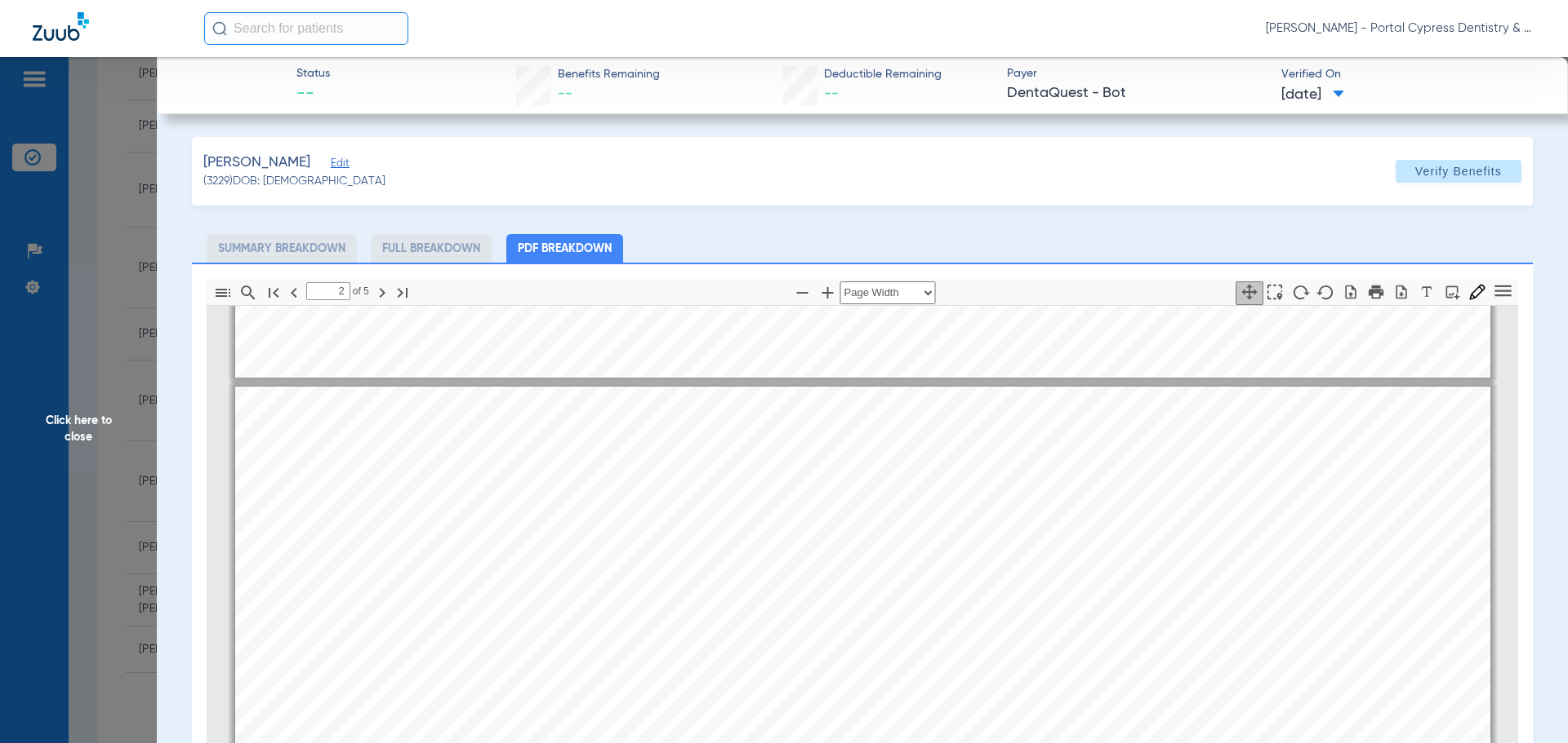
click at [82, 421] on span "Click here to close" at bounding box center [78, 429] width 156 height 743
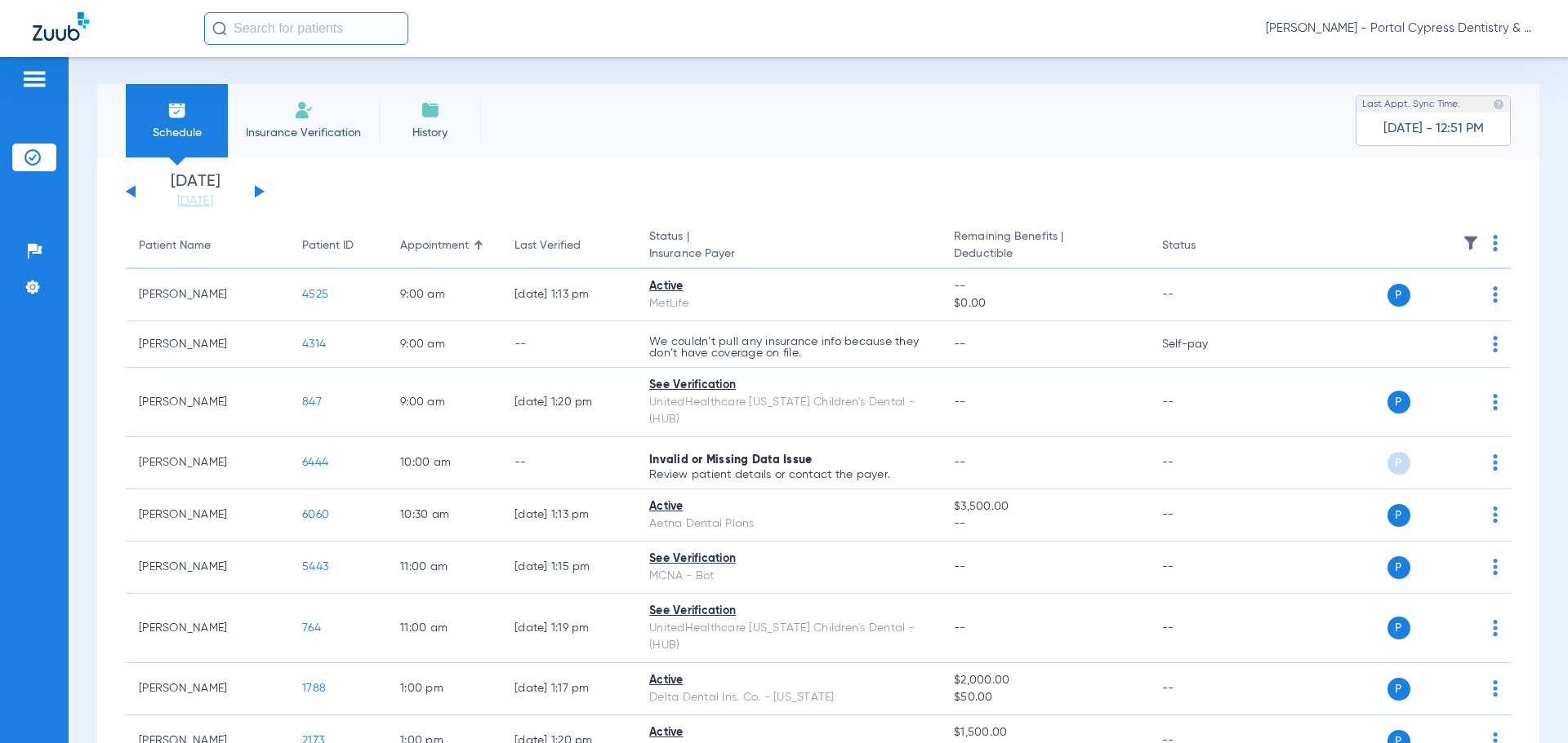
scroll to position [0, 0]
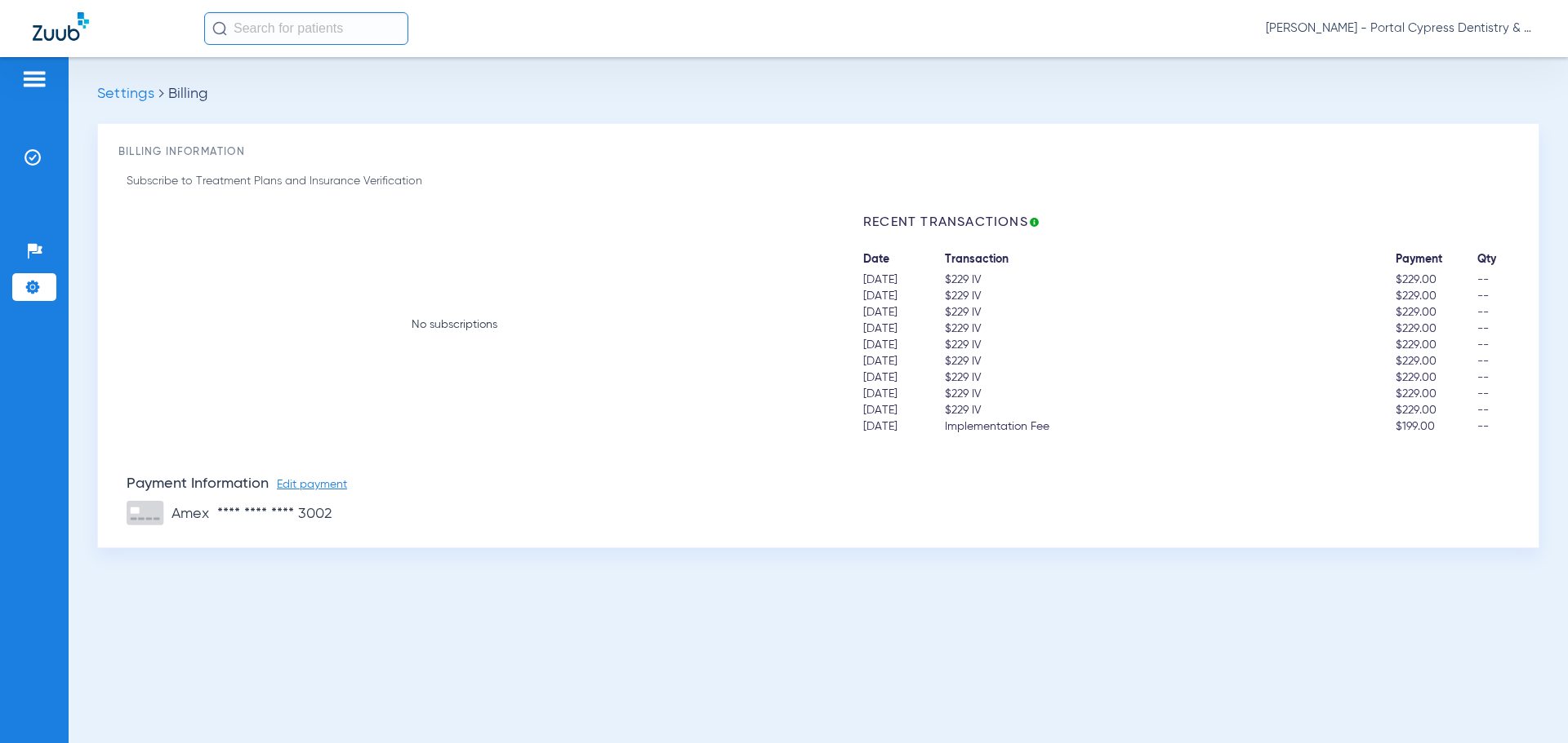
click at [51, 45] on div "[PERSON_NAME] - Portal Cypress Dentistry & Orthodontics" at bounding box center [784, 28] width 1568 height 57
click at [68, 29] on img at bounding box center [61, 26] width 56 height 28
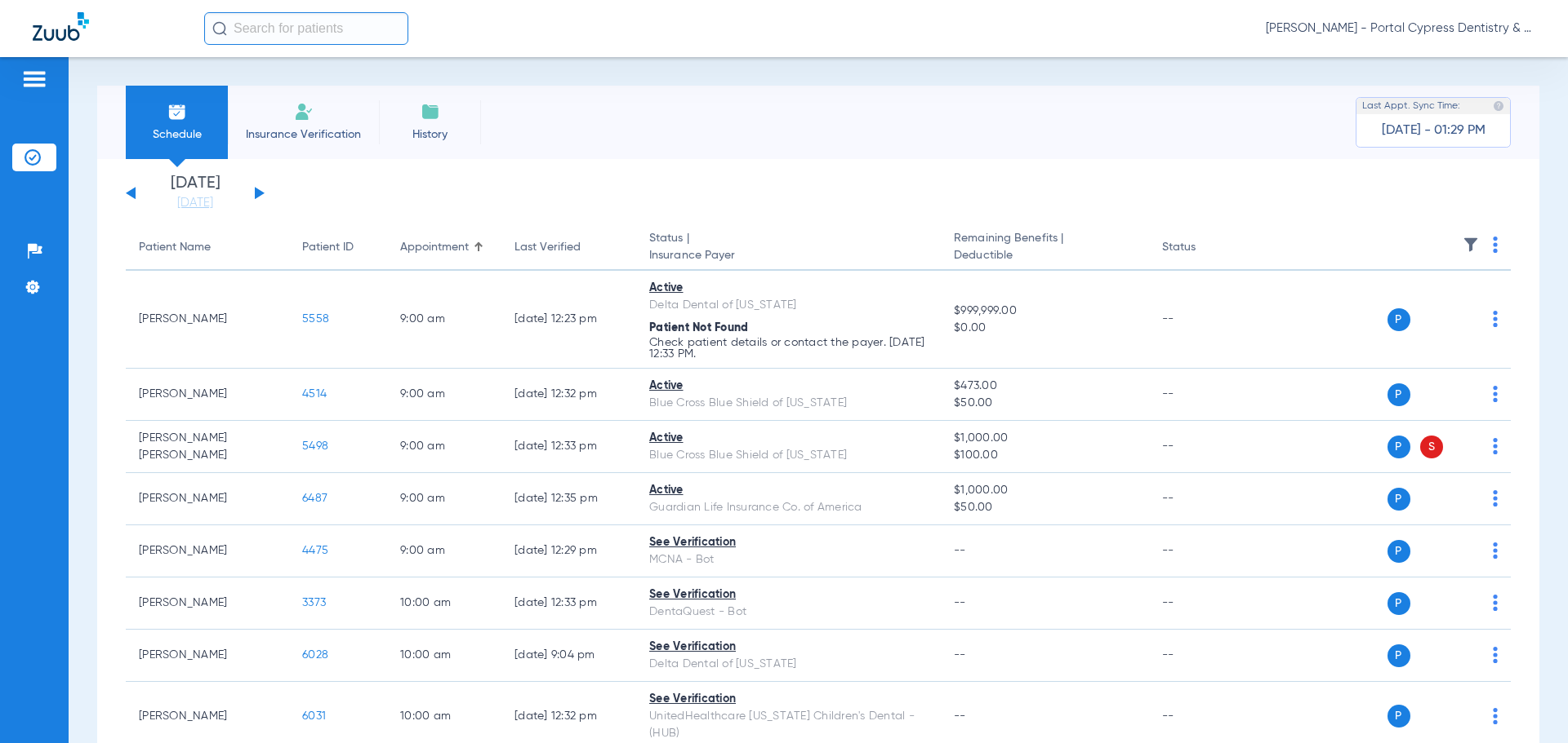
click at [259, 188] on div "[DATE] [DATE] [DATE] [DATE] [DATE] [DATE] [DATE] [DATE] [DATE] [DATE] [DATE] [D…" at bounding box center [195, 193] width 138 height 36
click at [256, 185] on div "[DATE] [DATE] [DATE] [DATE] [DATE] [DATE] [DATE] [DATE] [DATE] [DATE] [DATE] [D…" at bounding box center [195, 193] width 138 height 36
click at [257, 192] on button at bounding box center [259, 193] width 9 height 12
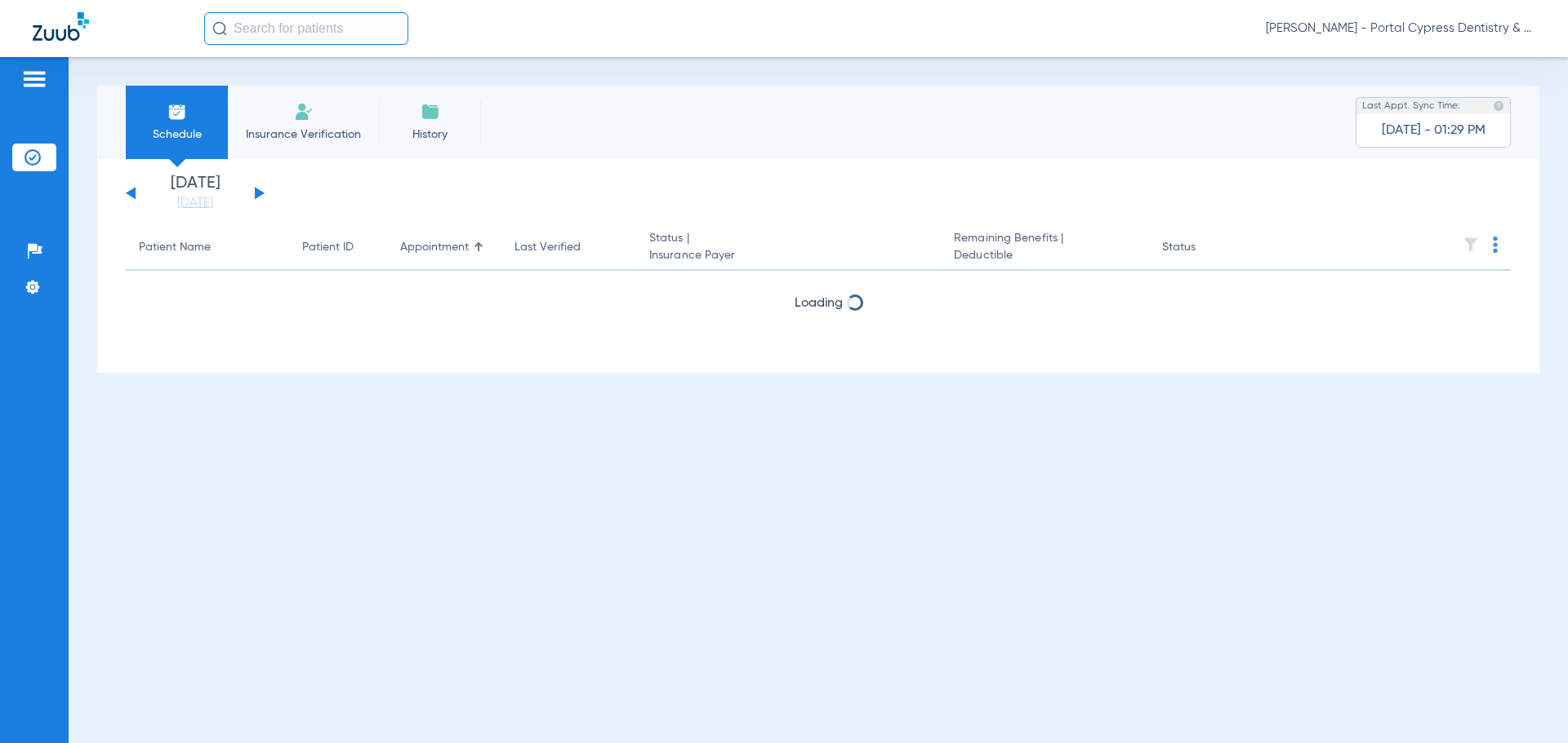
click at [257, 192] on button at bounding box center [259, 193] width 9 height 12
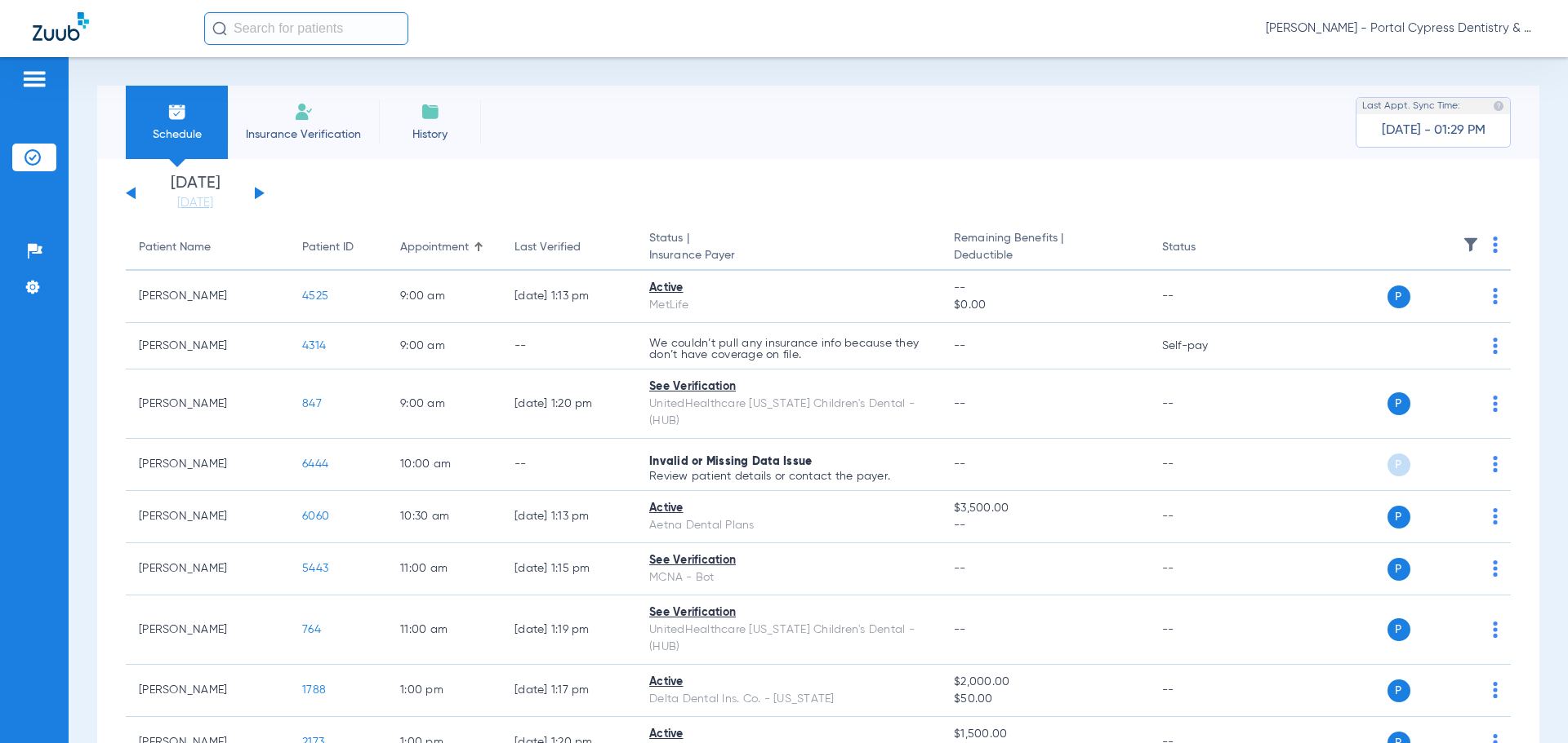
scroll to position [600, 0]
